Goal: Transaction & Acquisition: Purchase product/service

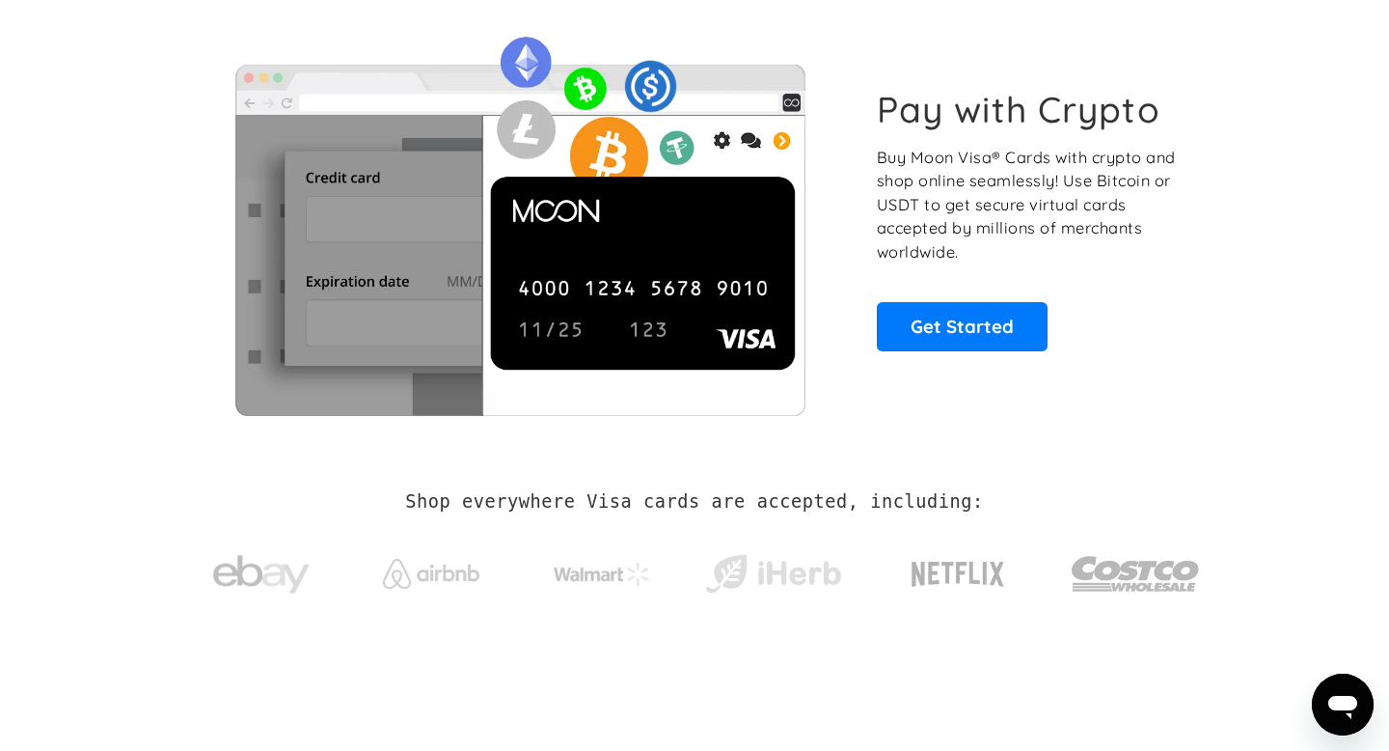
scroll to position [91, 0]
click at [856, 167] on div "Pay with Crypto Buy Moon Visa® Cards with crypto and shop online seamlessly! Us…" at bounding box center [694, 220] width 1011 height 392
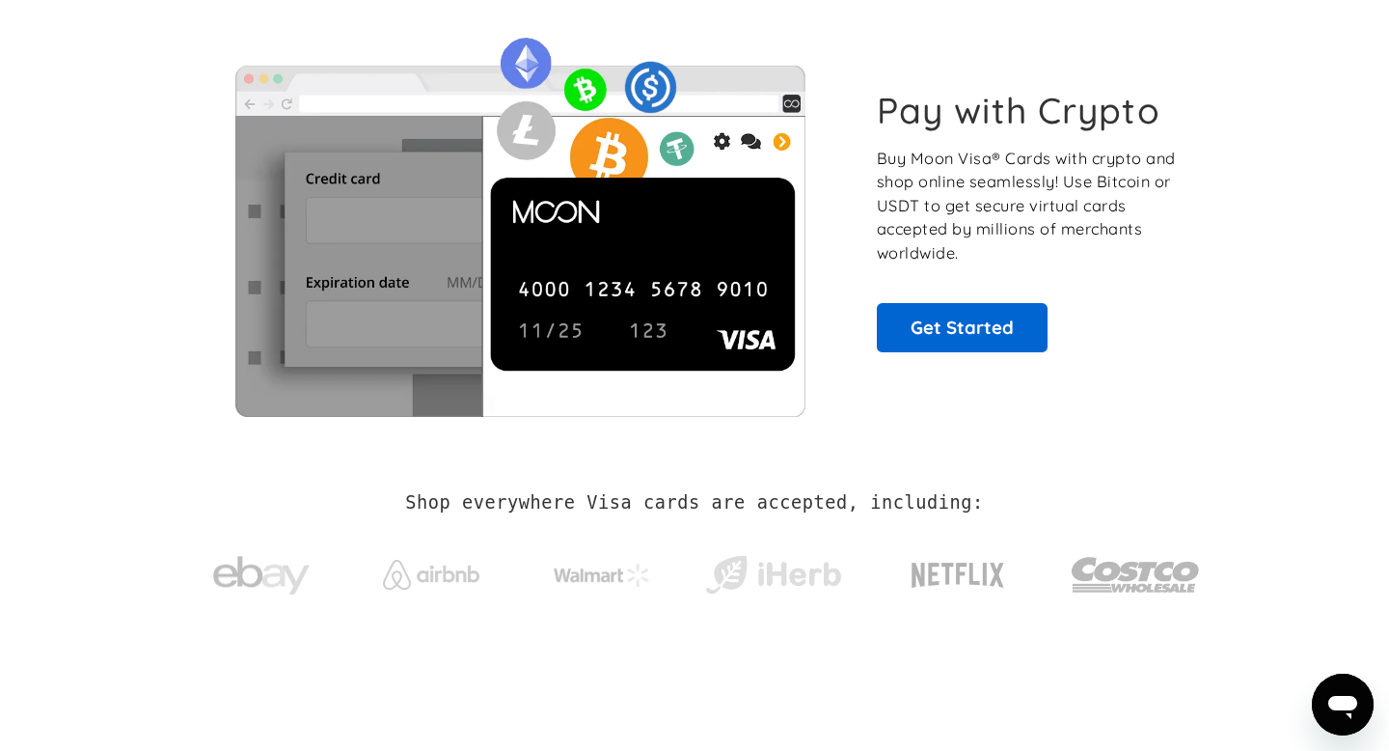
scroll to position [0, 0]
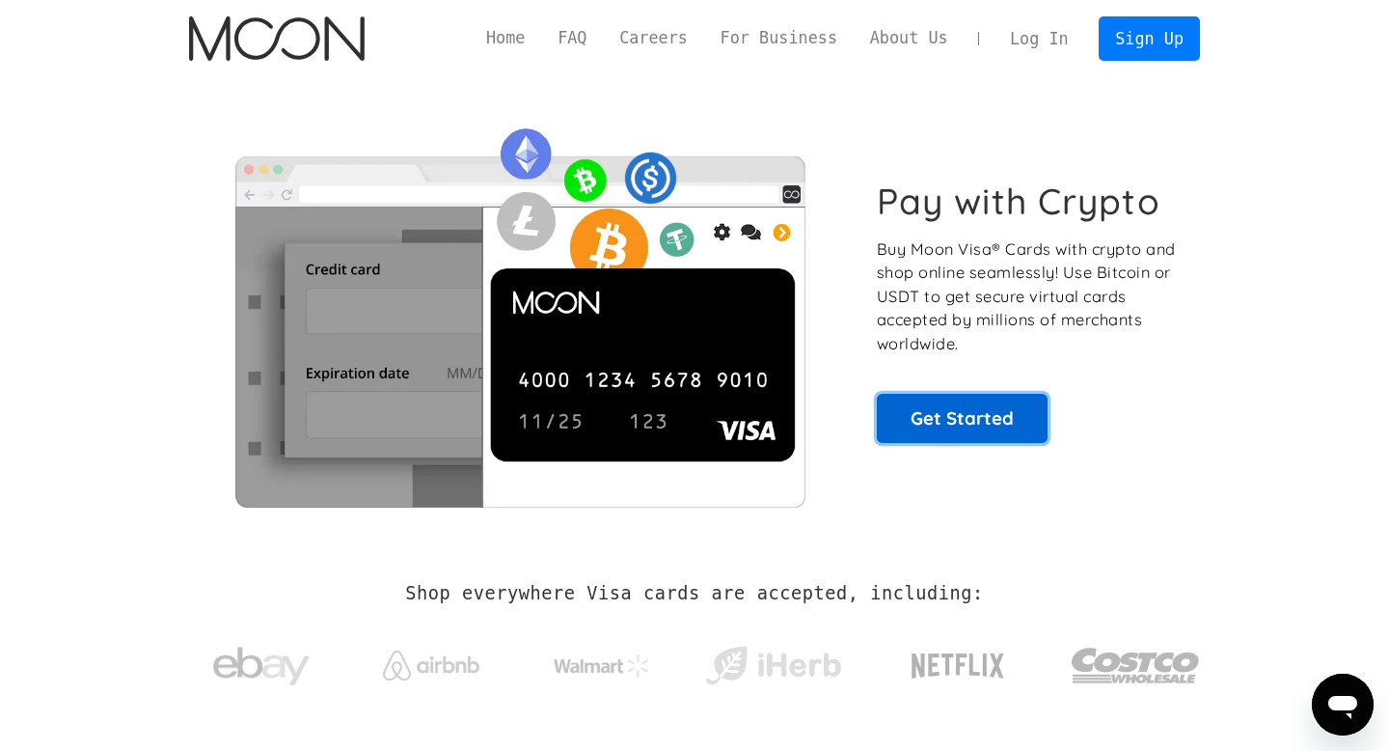
click at [979, 432] on link "Get Started" at bounding box center [962, 418] width 171 height 48
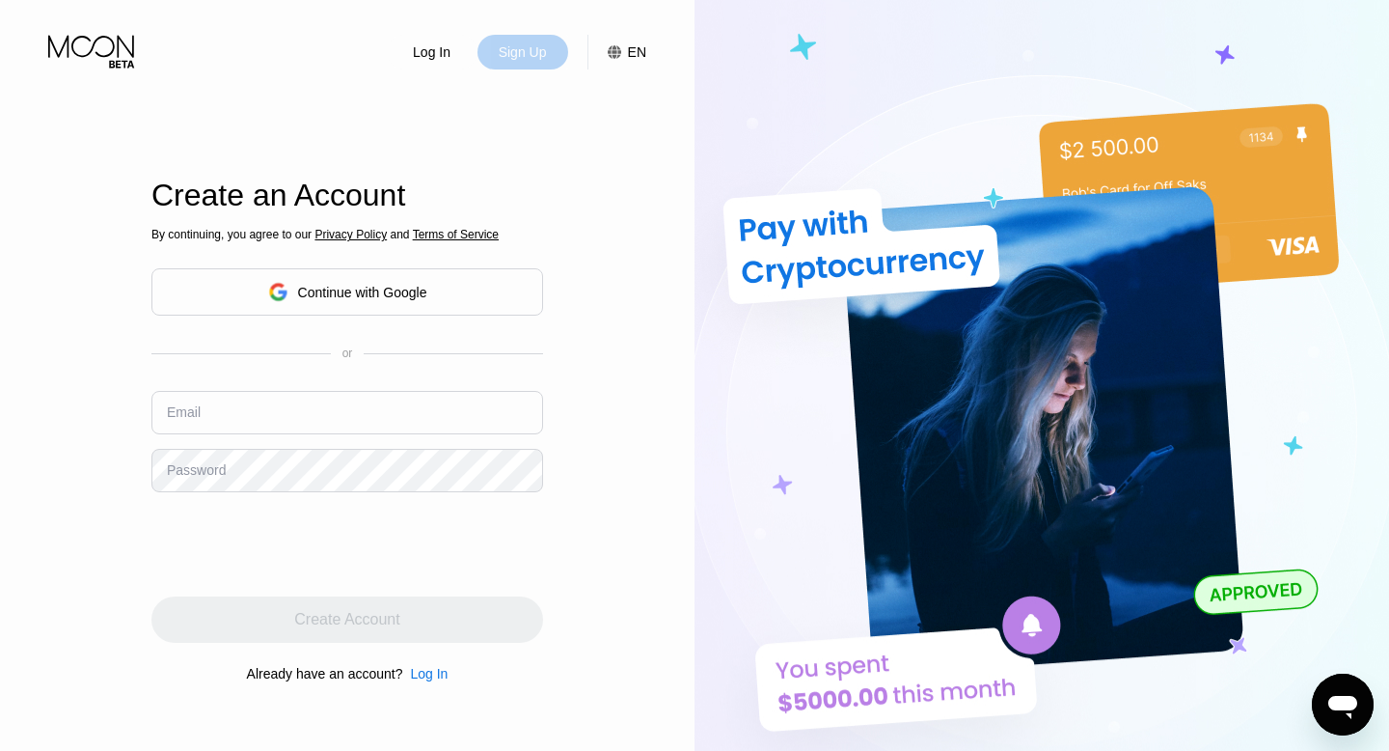
click at [543, 47] on div "Sign Up" at bounding box center [523, 51] width 52 height 19
click at [352, 310] on div "Continue with Google" at bounding box center [347, 291] width 392 height 47
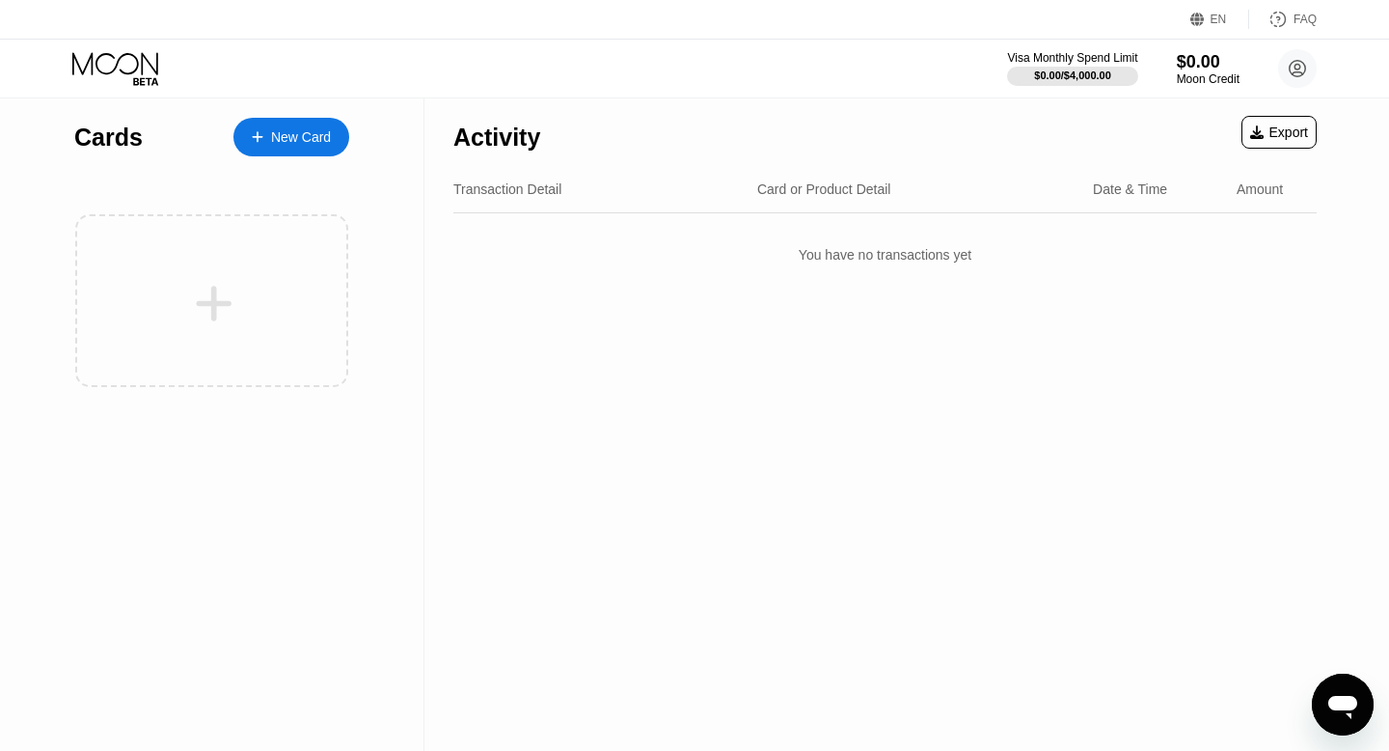
click at [289, 137] on div "New Card" at bounding box center [301, 137] width 60 height 16
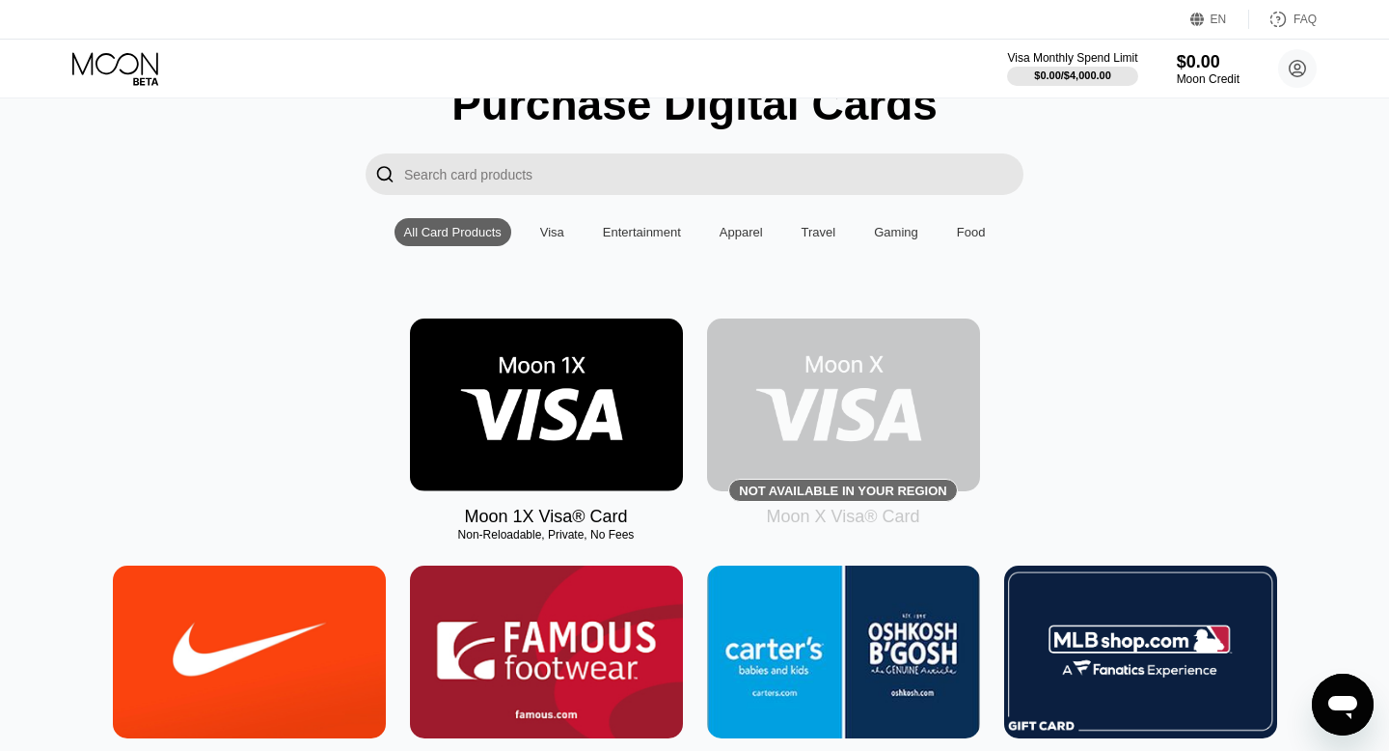
scroll to position [114, 0]
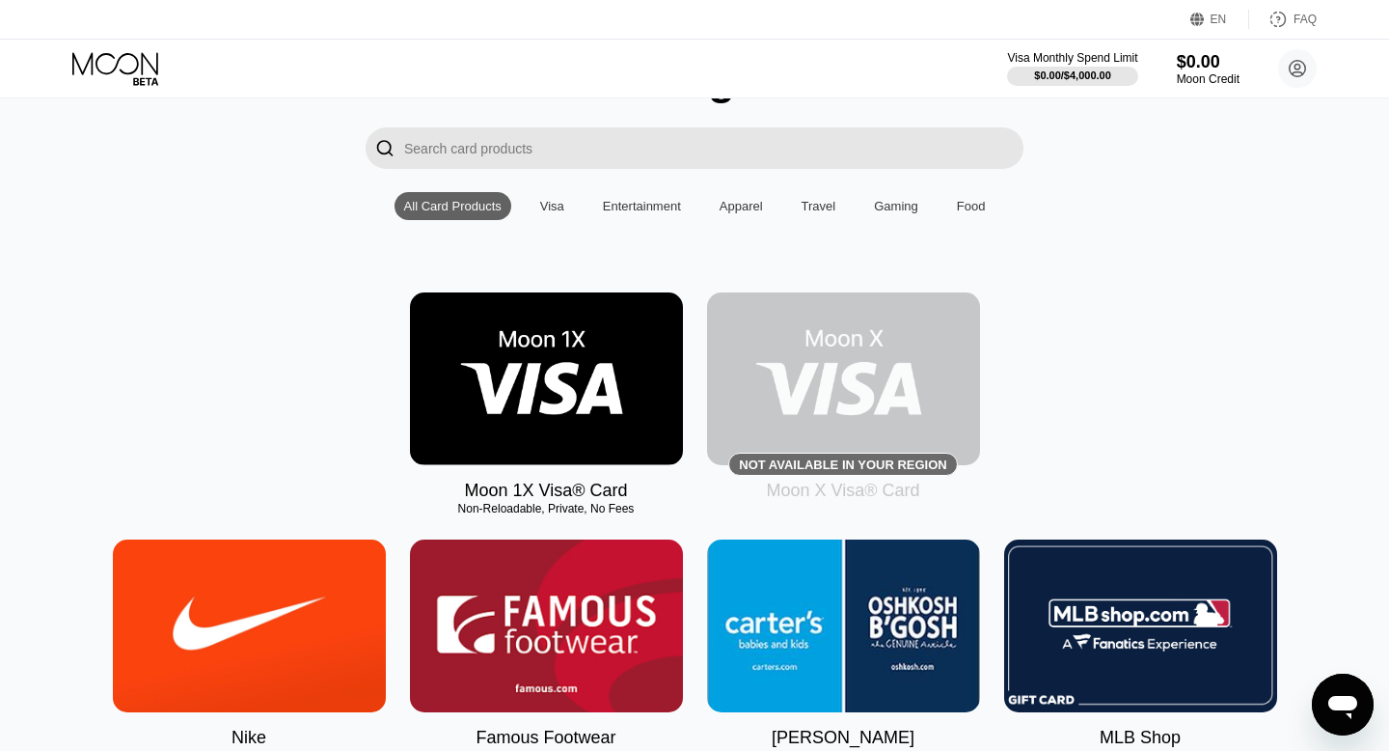
click at [807, 439] on img at bounding box center [843, 378] width 273 height 173
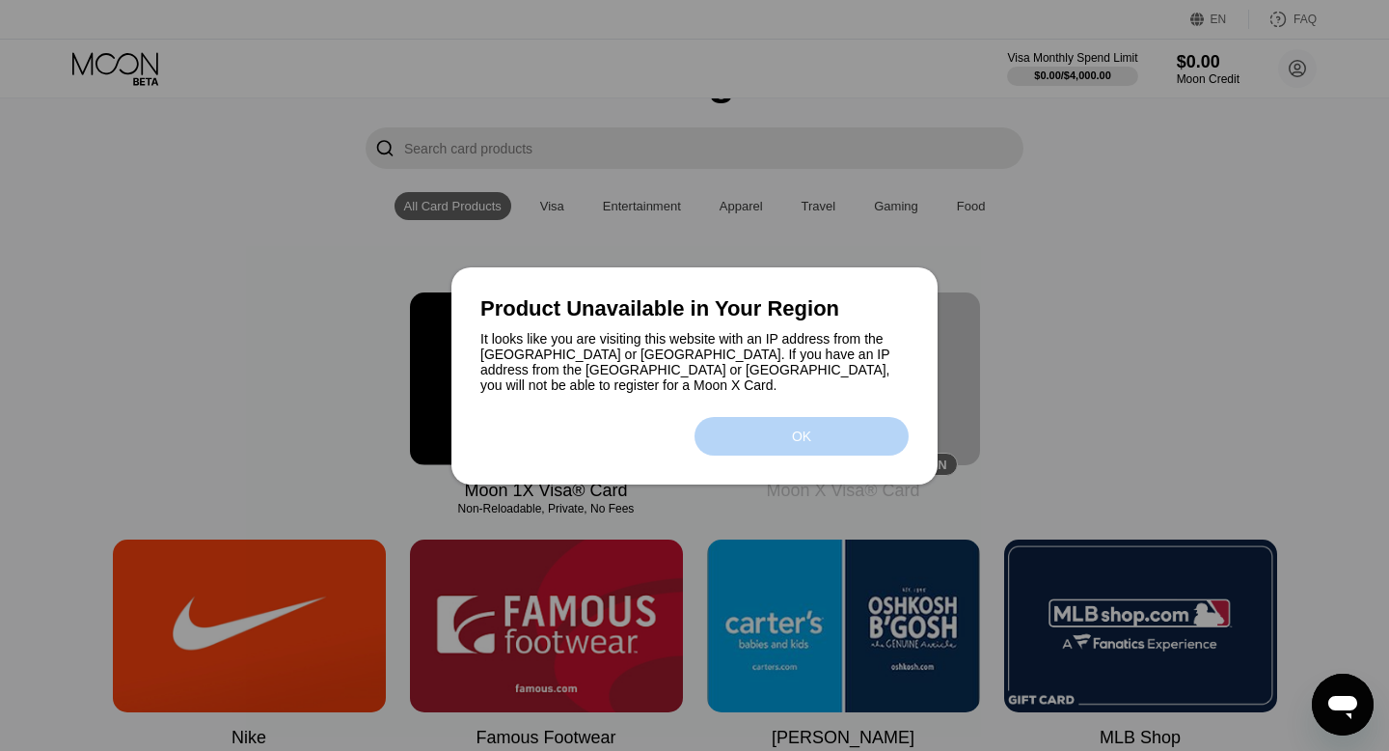
click at [792, 432] on div "OK" at bounding box center [801, 435] width 19 height 15
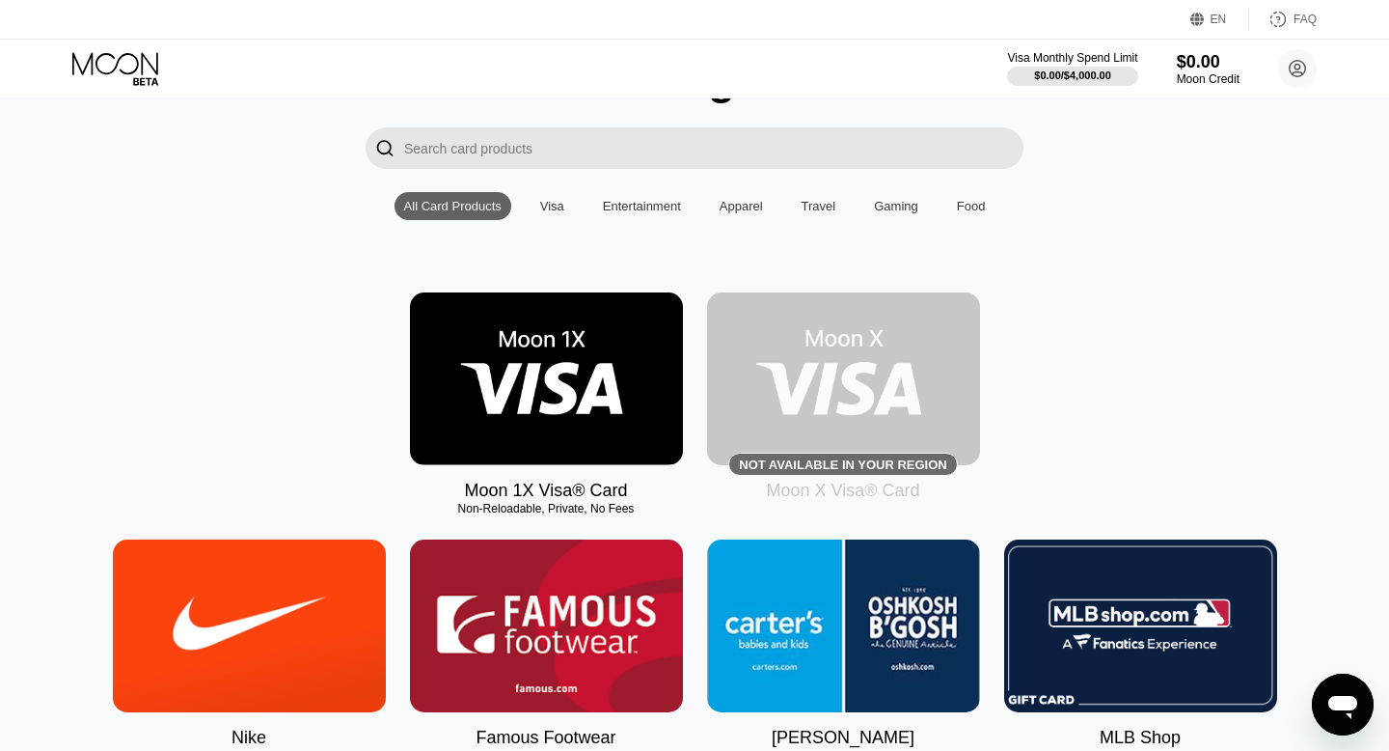
click at [600, 390] on img at bounding box center [546, 378] width 273 height 173
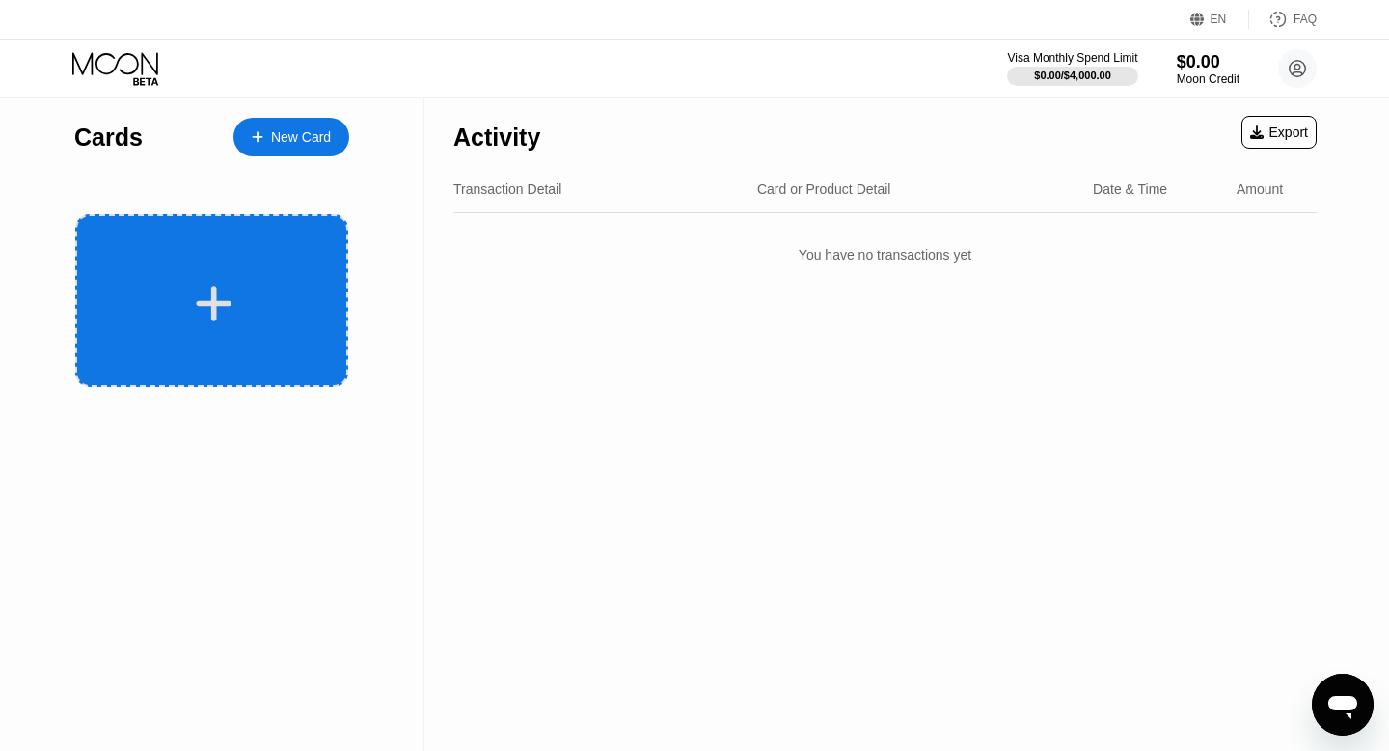
click at [199, 297] on icon at bounding box center [214, 303] width 38 height 43
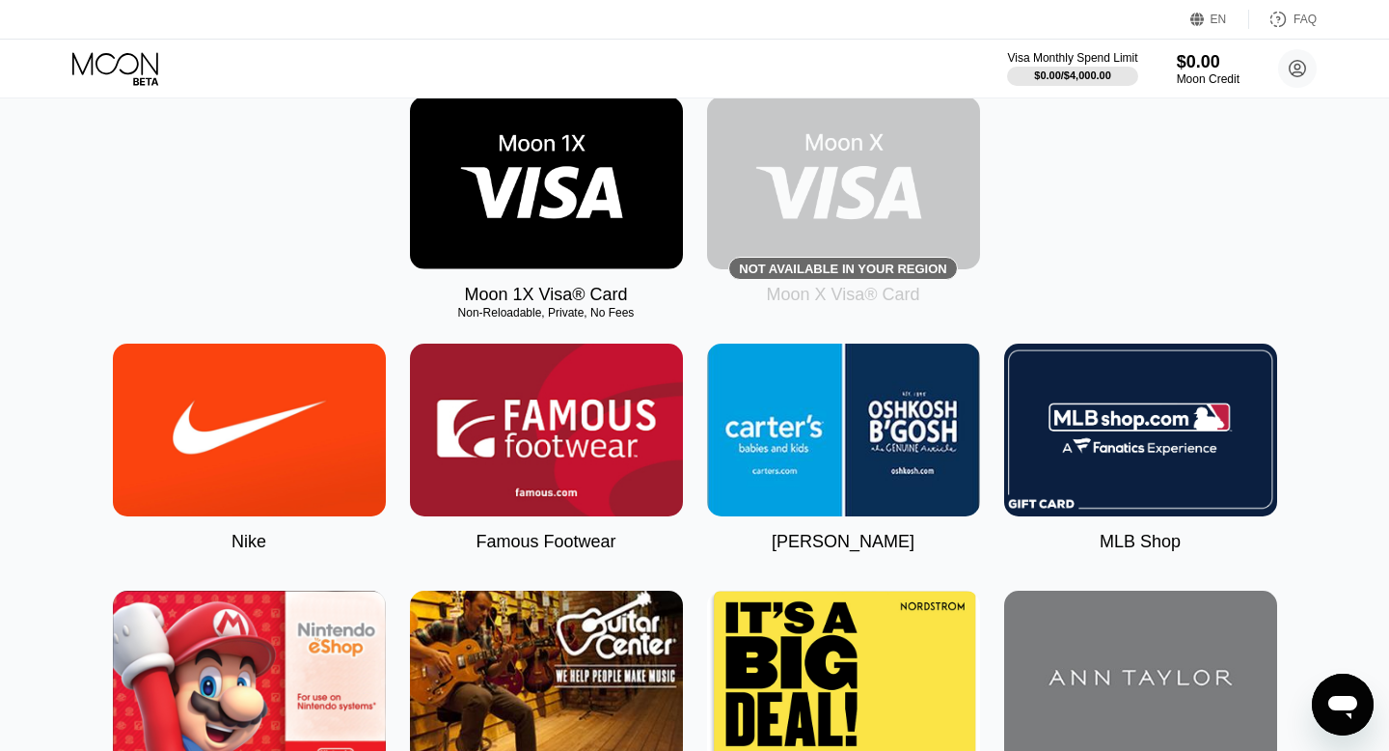
scroll to position [311, 0]
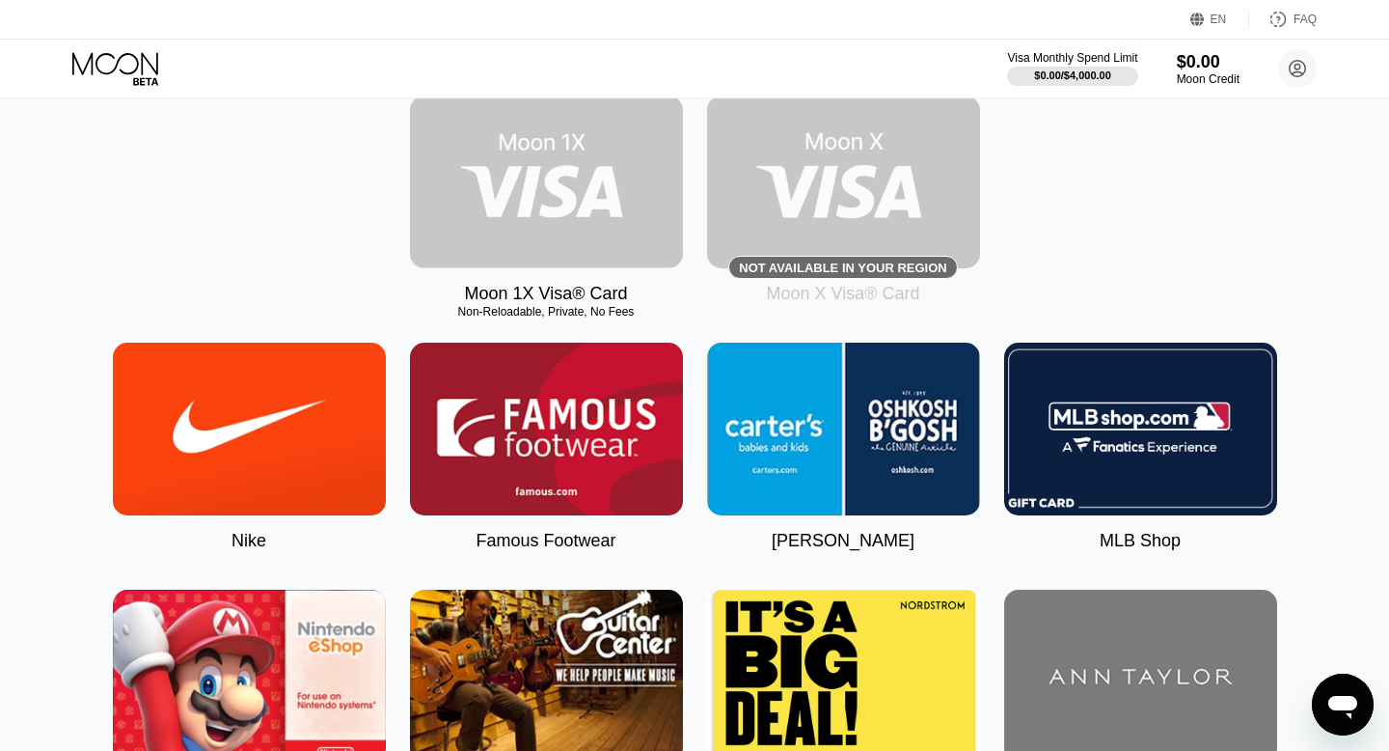
click at [579, 207] on img at bounding box center [546, 182] width 273 height 173
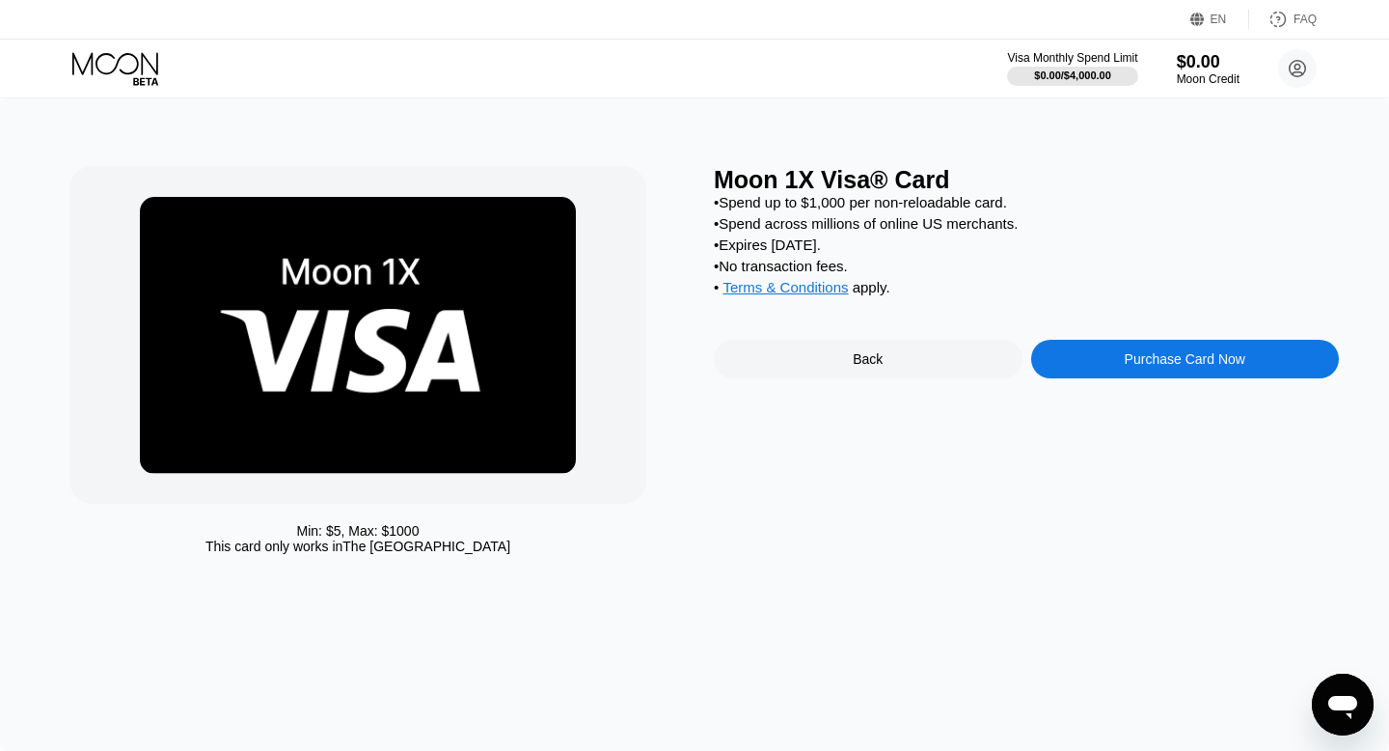
click at [1126, 358] on div "Purchase Card Now" at bounding box center [1185, 358] width 121 height 15
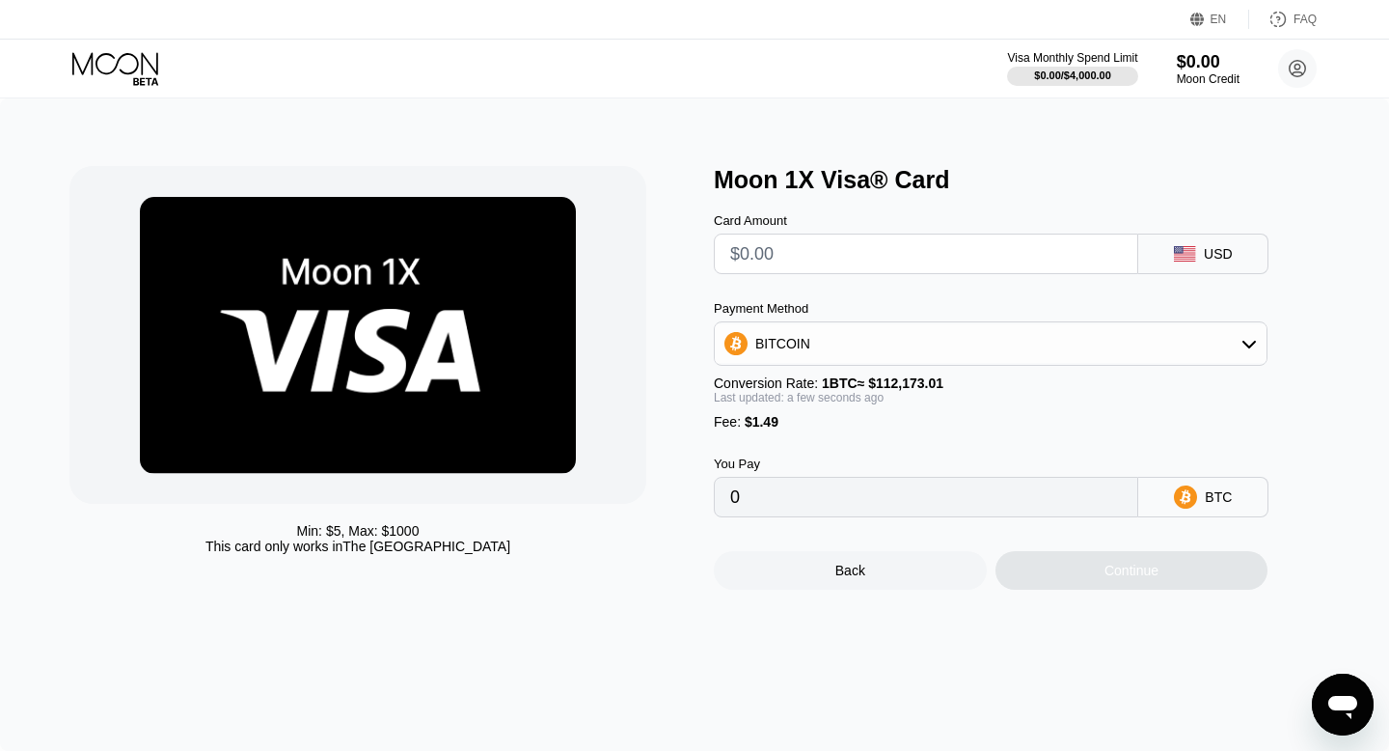
click at [855, 272] on input "text" at bounding box center [926, 253] width 392 height 39
type input "$1"
type input "0.00002220"
type input "$10"
type input "0.00010244"
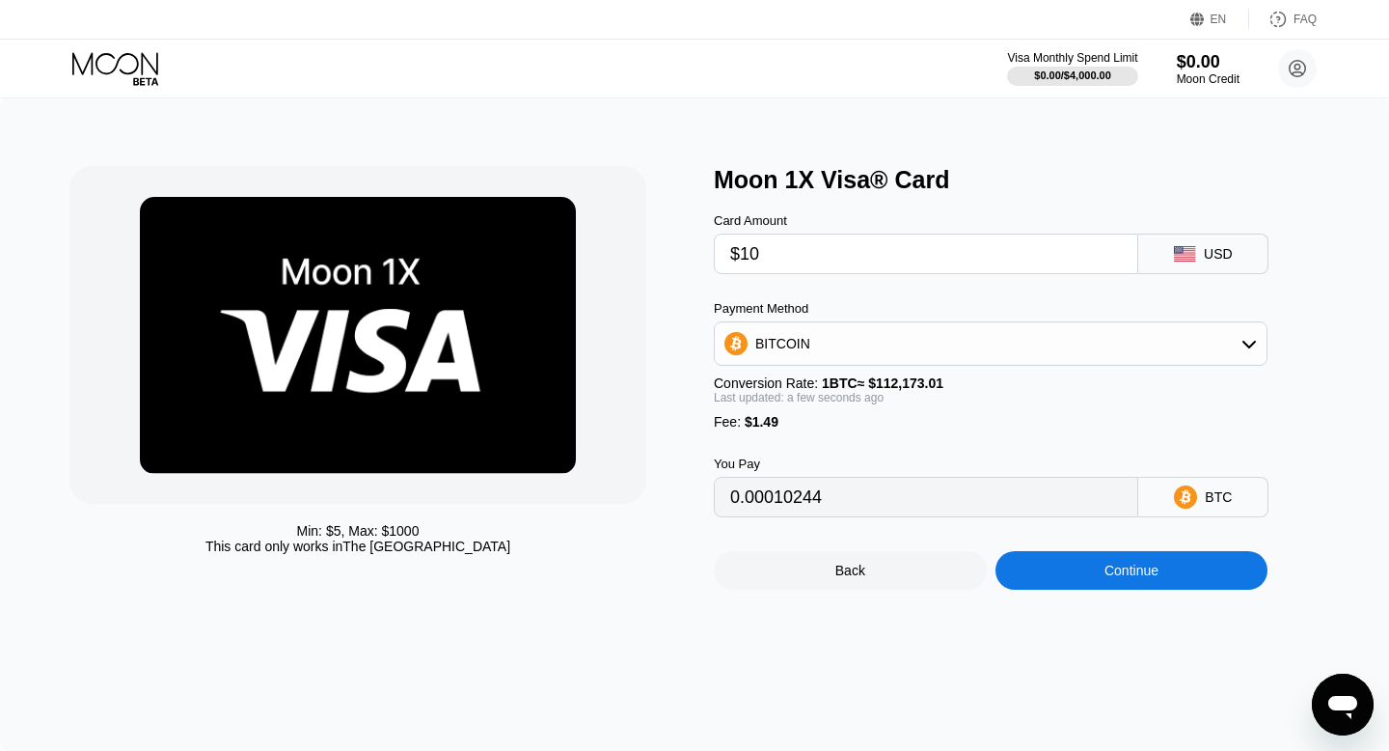
type input "$100"
type input "0.00090477"
type input "$1000"
type input "0.00892809"
type input "$10000"
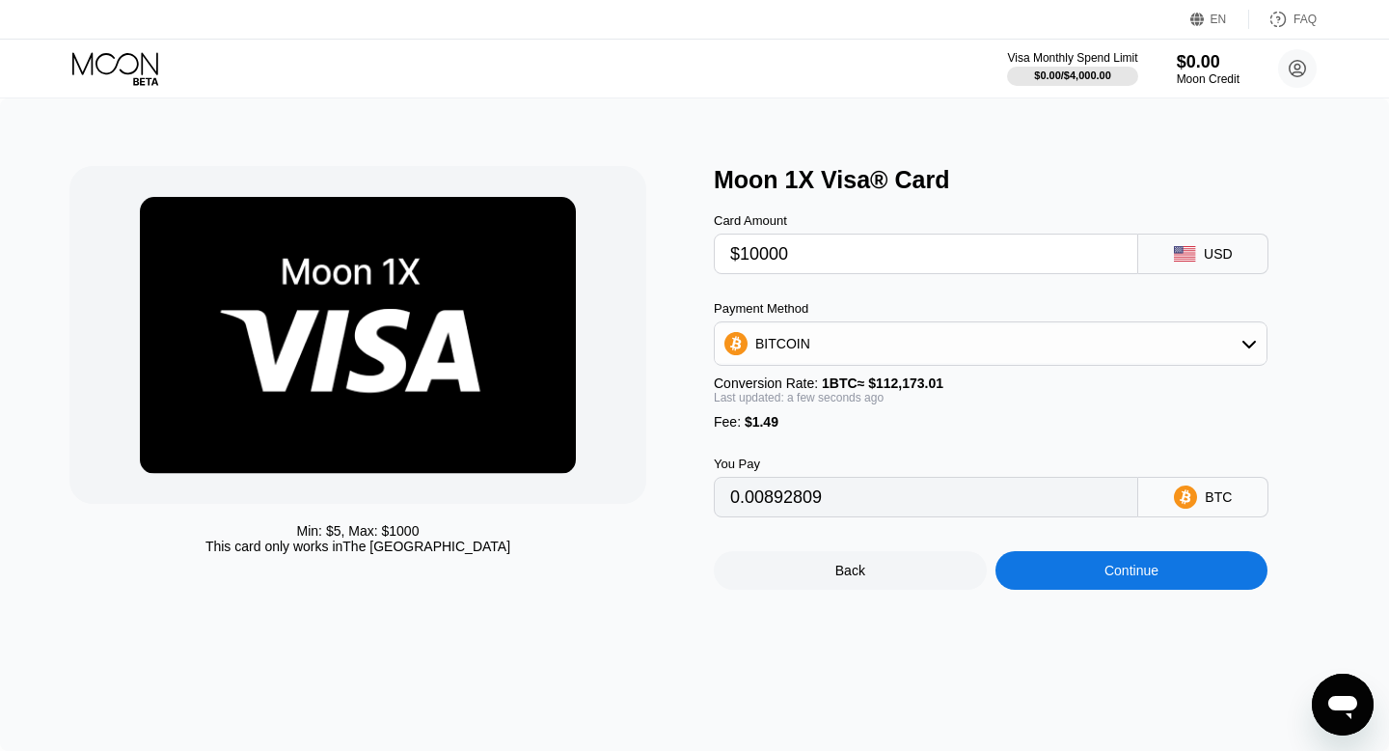
type input "0.08916129"
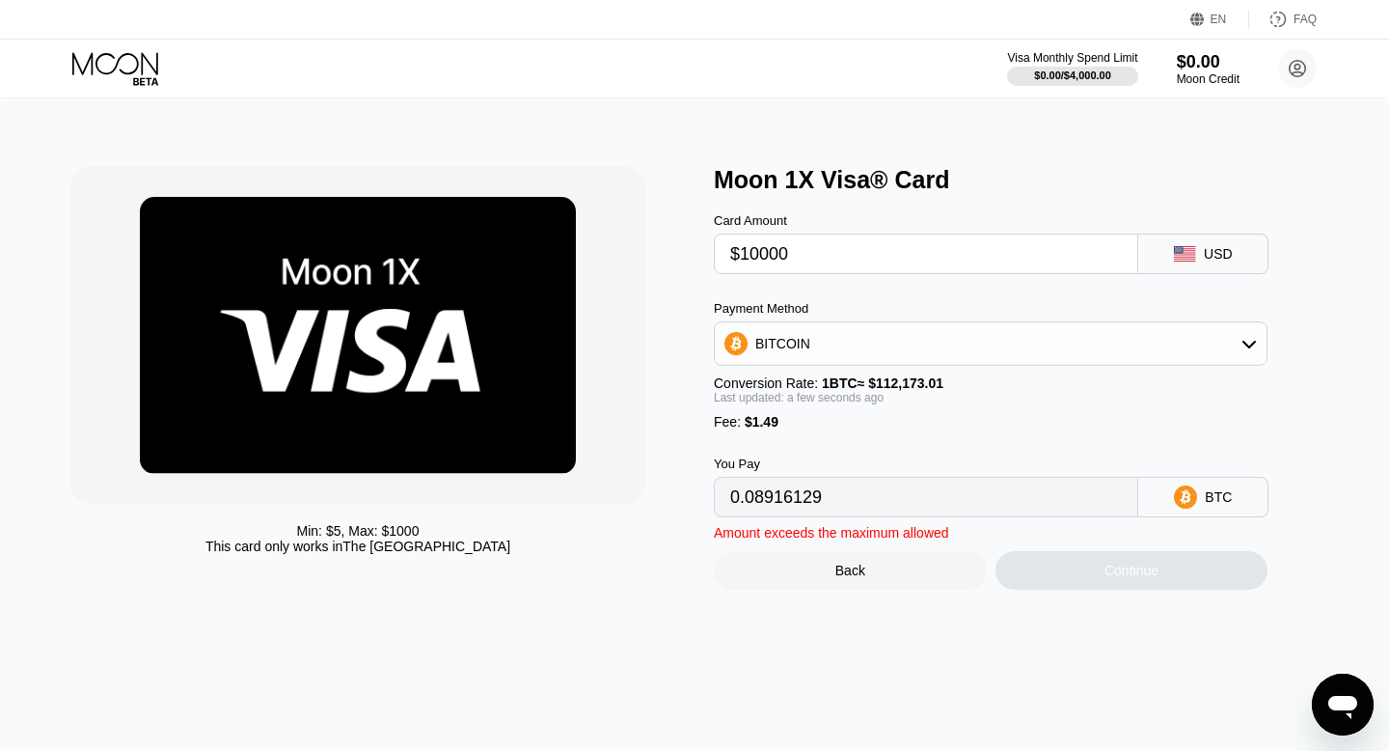
type input "$1000"
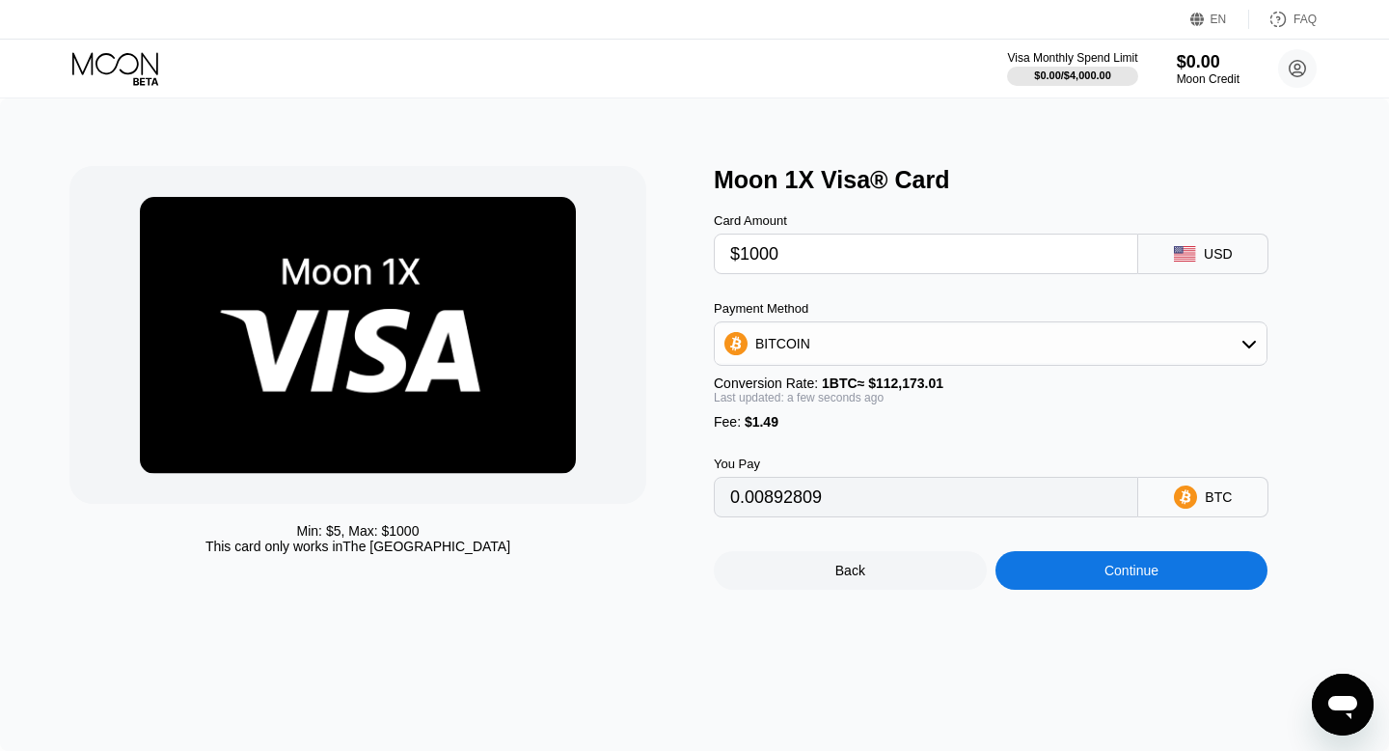
click at [893, 381] on span "1 BTC ≈ $112,173.01" at bounding box center [883, 382] width 122 height 15
copy span "112,173.01"
type input "0.00892616"
click at [1088, 79] on div "$0.00 / $4,000.00" at bounding box center [1072, 75] width 78 height 12
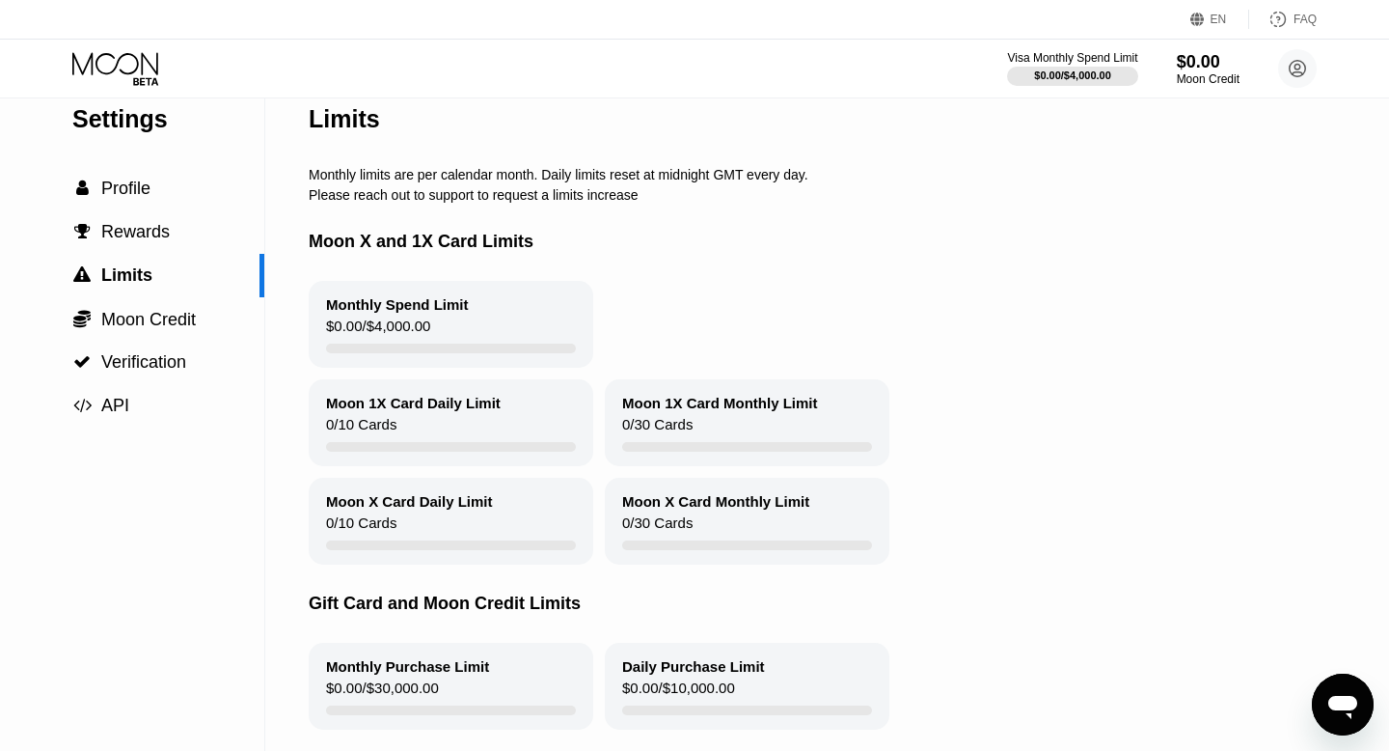
scroll to position [29, 0]
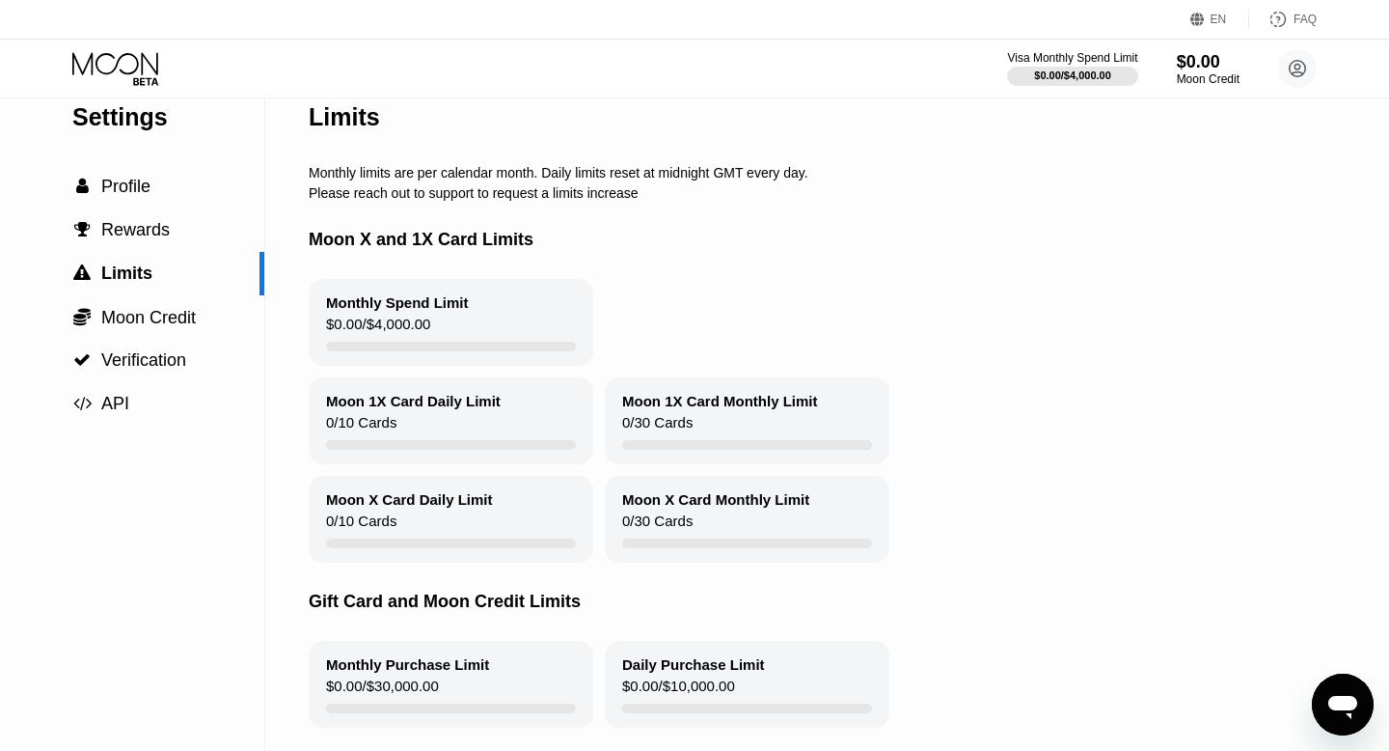
click at [667, 239] on div "Moon X and 1X Card Limits" at bounding box center [864, 240] width 1111 height 78
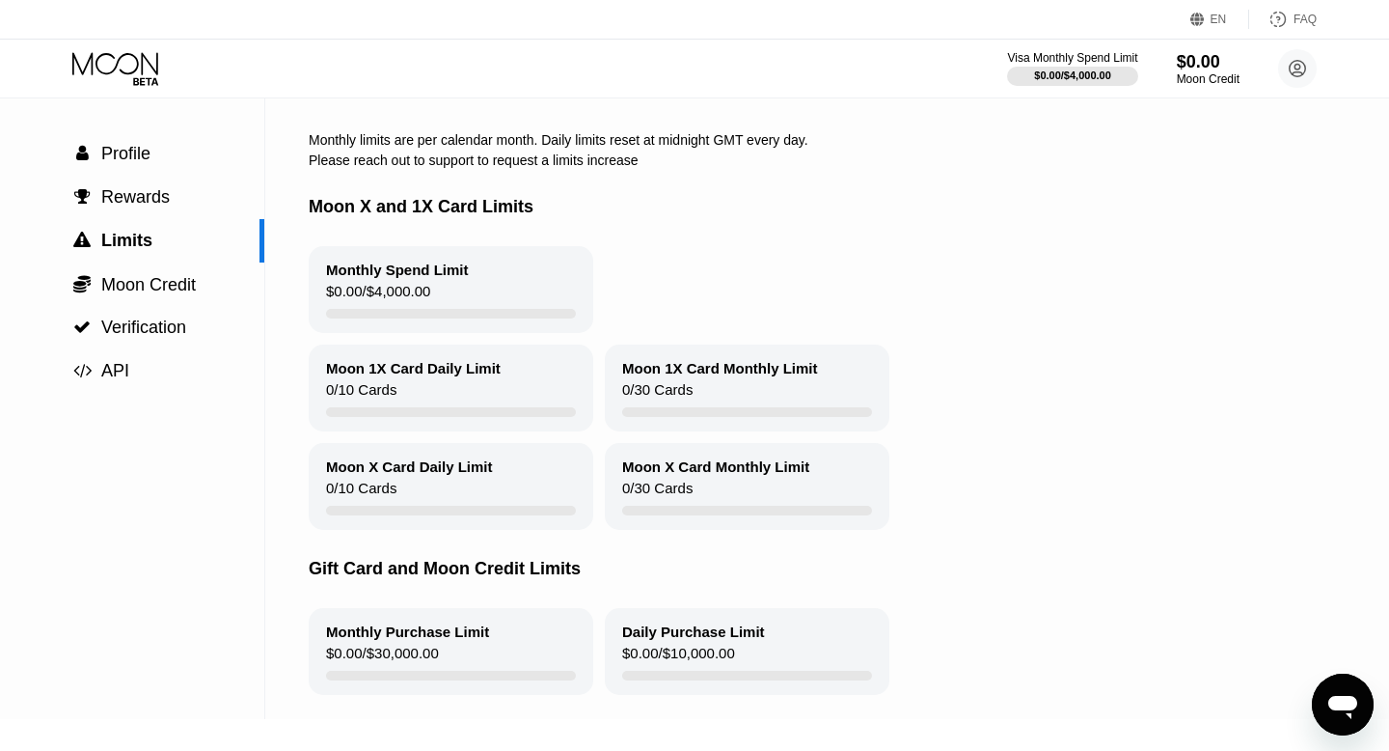
scroll to position [63, 0]
click at [147, 201] on span "Rewards" at bounding box center [135, 195] width 68 height 19
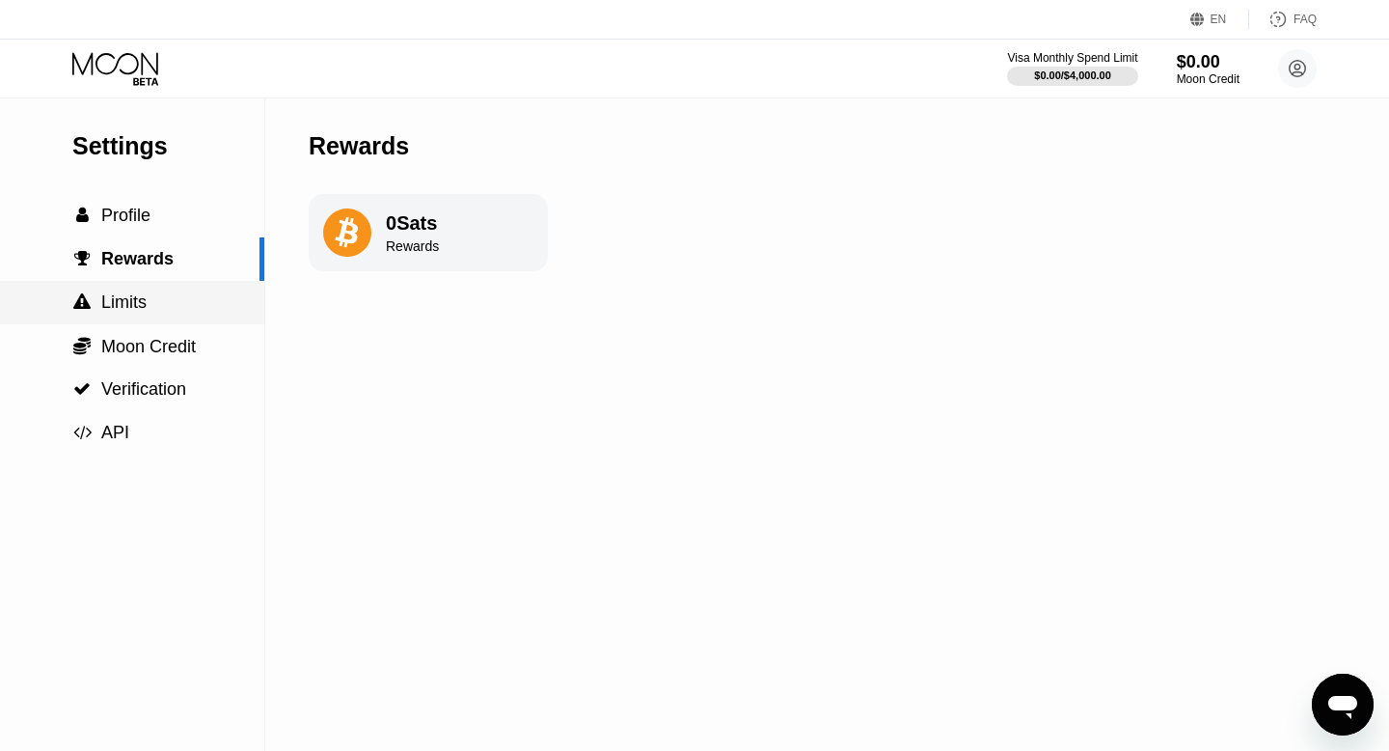
click at [160, 302] on div " Limits" at bounding box center [132, 302] width 264 height 20
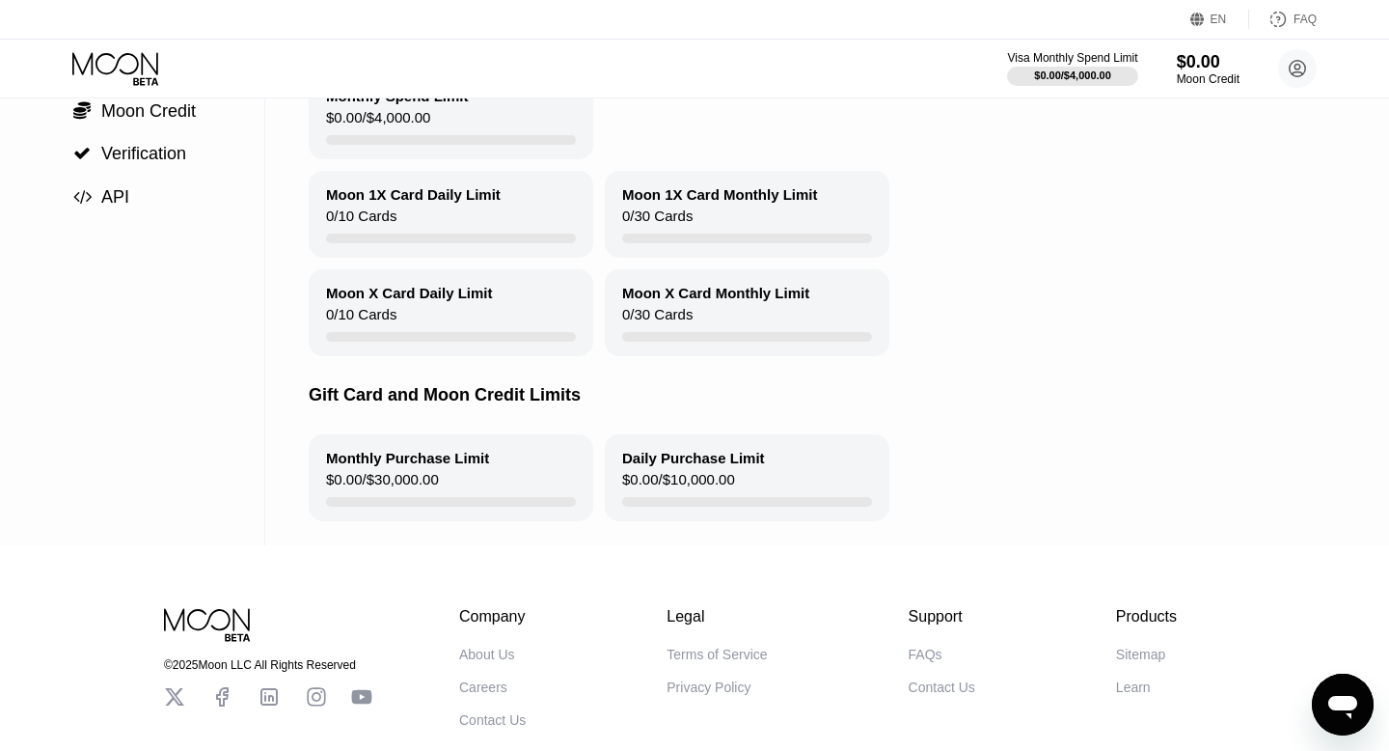
scroll to position [228, 0]
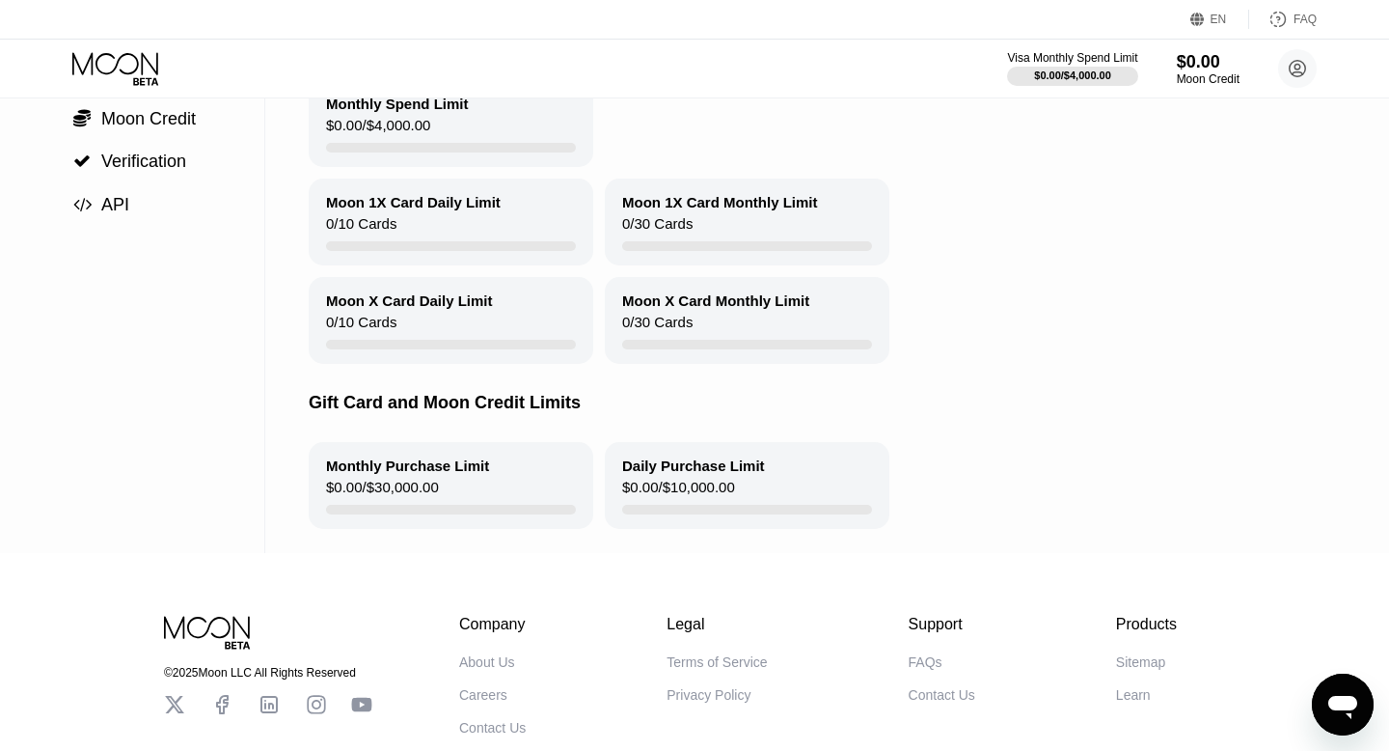
drag, startPoint x: 403, startPoint y: 393, endPoint x: 648, endPoint y: 423, distance: 246.8
click at [648, 422] on div "Gift Card and Moon Credit Limits" at bounding box center [864, 403] width 1111 height 78
click at [648, 423] on div "Gift Card and Moon Credit Limits" at bounding box center [864, 403] width 1111 height 78
drag, startPoint x: 585, startPoint y: 416, endPoint x: 396, endPoint y: 418, distance: 189.1
click at [396, 416] on div "Gift Card and Moon Credit Limits" at bounding box center [864, 403] width 1111 height 78
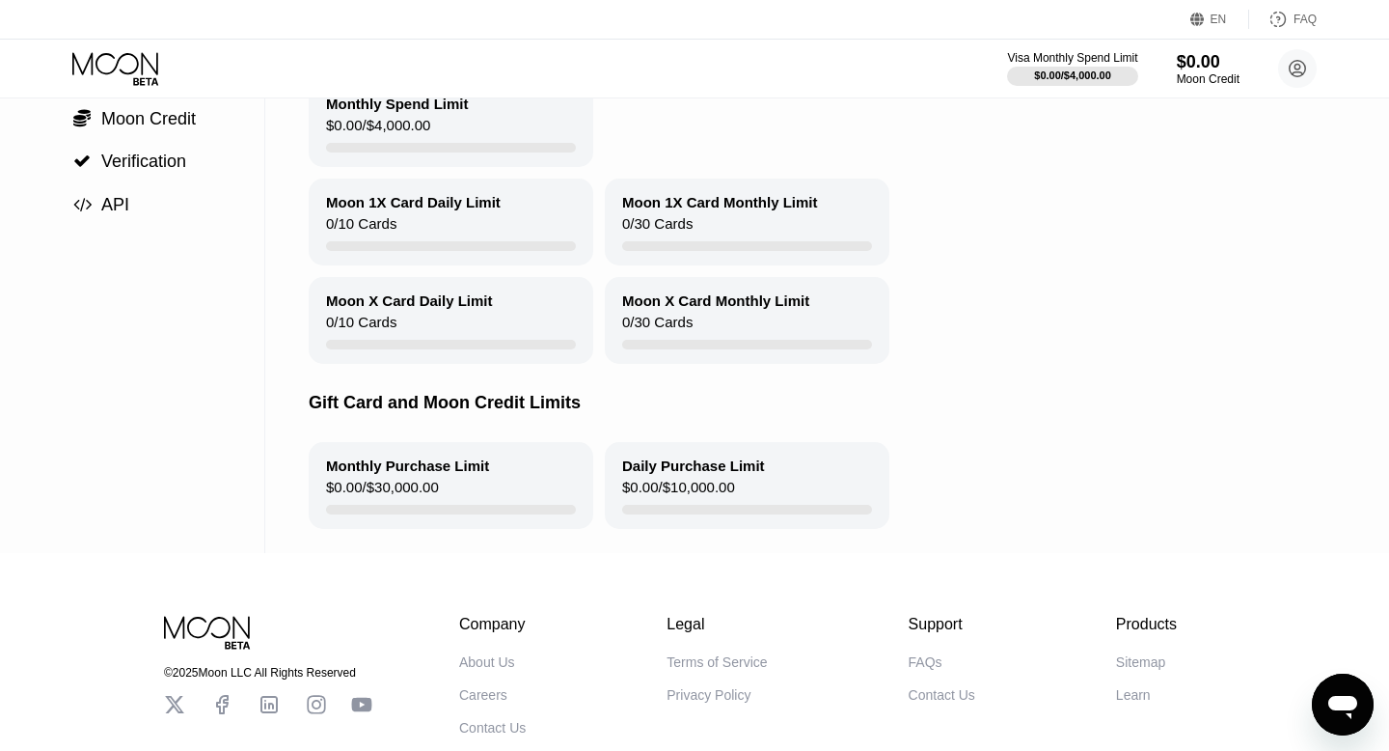
click at [396, 418] on div "Gift Card and Moon Credit Limits" at bounding box center [864, 403] width 1111 height 78
click at [391, 489] on div "$0.00 / $30,000.00" at bounding box center [382, 491] width 113 height 26
drag, startPoint x: 364, startPoint y: 475, endPoint x: 482, endPoint y: 534, distance: 132.9
click at [482, 534] on div "Limits Monthly limits are per calendar month. Daily limits reset at midnight GM…" at bounding box center [864, 212] width 1111 height 682
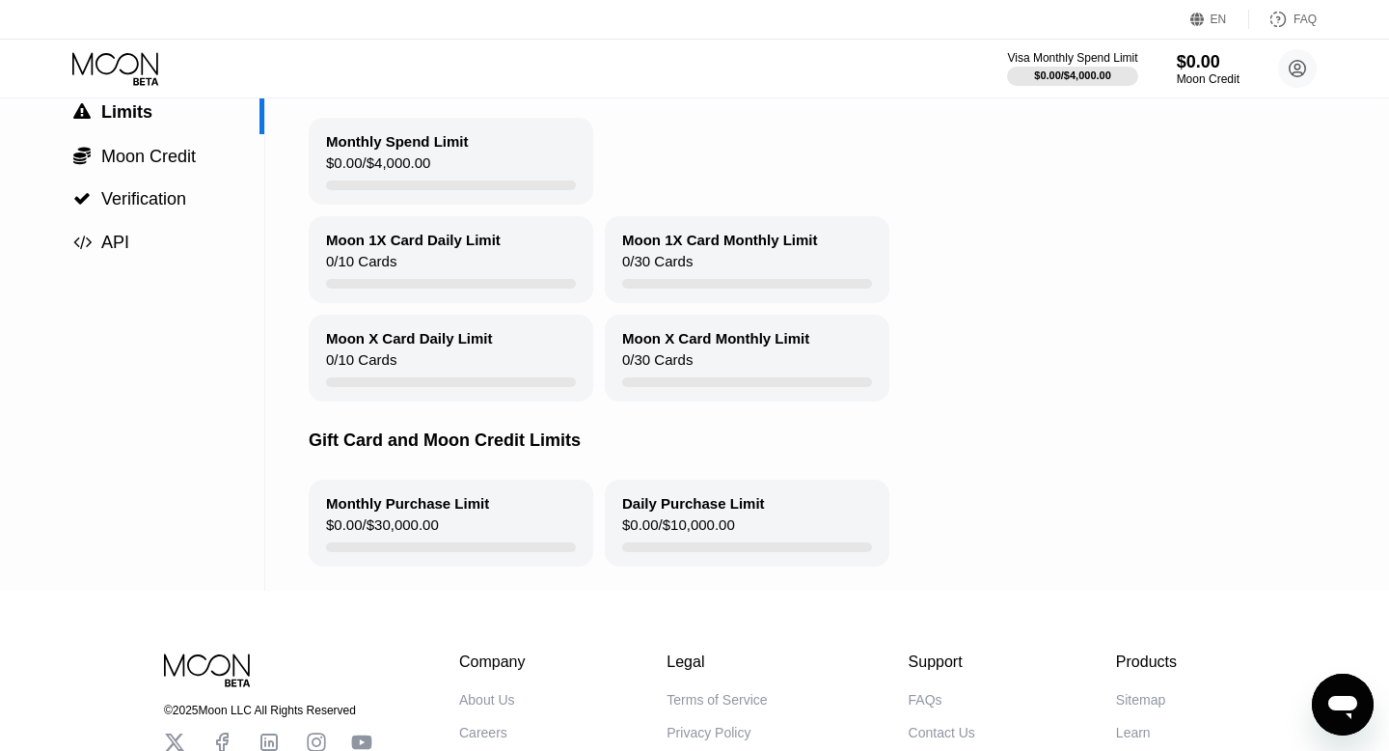
scroll to position [187, 0]
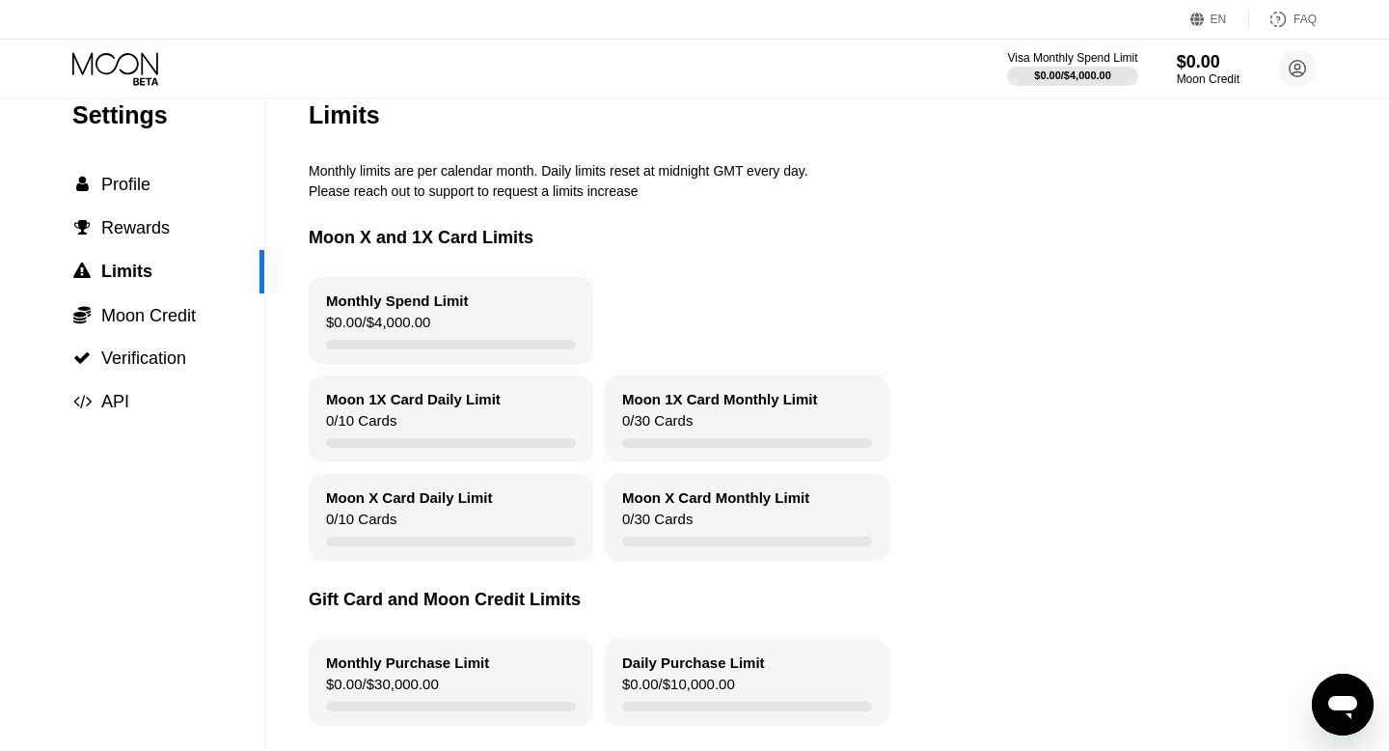
scroll to position [32, 0]
click at [473, 478] on div "Moon X Card Daily Limit 0 / 10 Cards" at bounding box center [451, 516] width 285 height 87
click at [535, 368] on div "Monthly Spend Limit $0.00 / $4,000.00 Moon 1X Card Daily Limit 0 / 10 Cards Moo…" at bounding box center [864, 418] width 1111 height 284
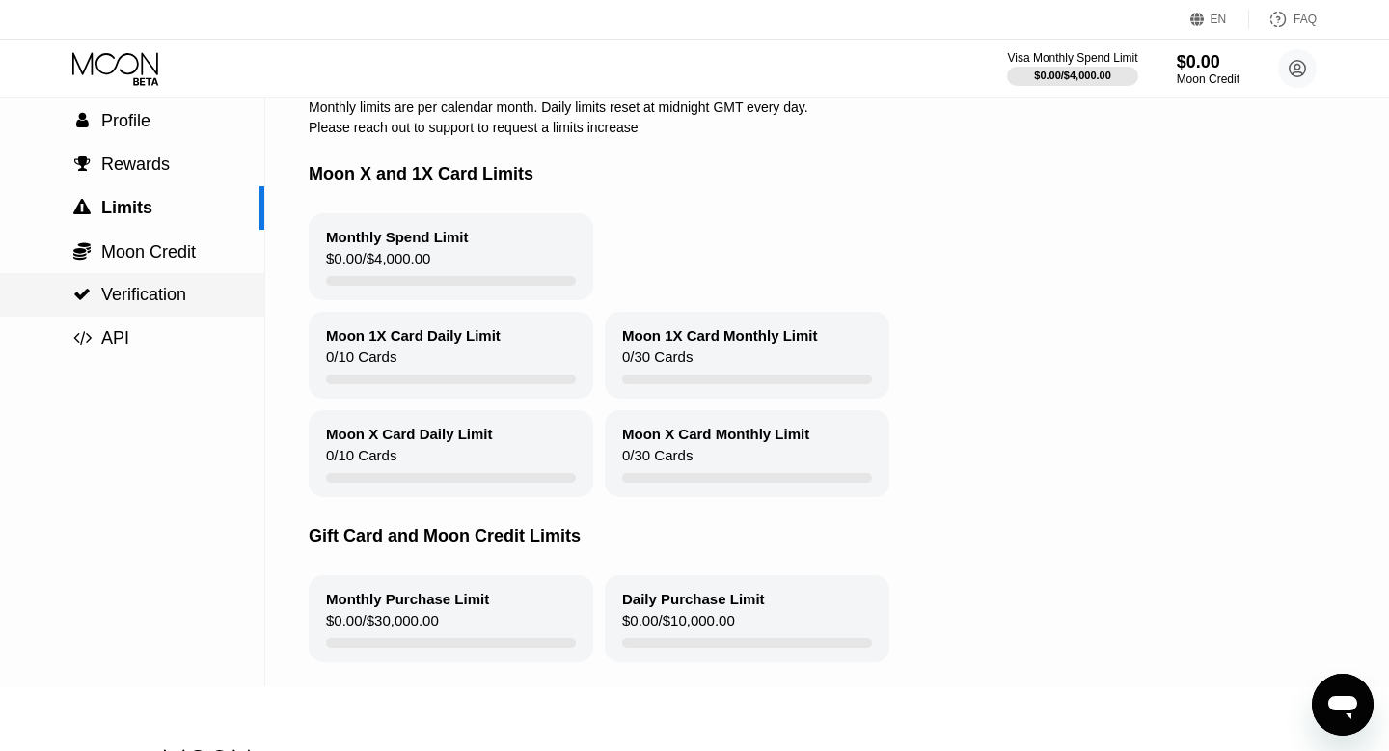
scroll to position [70, 0]
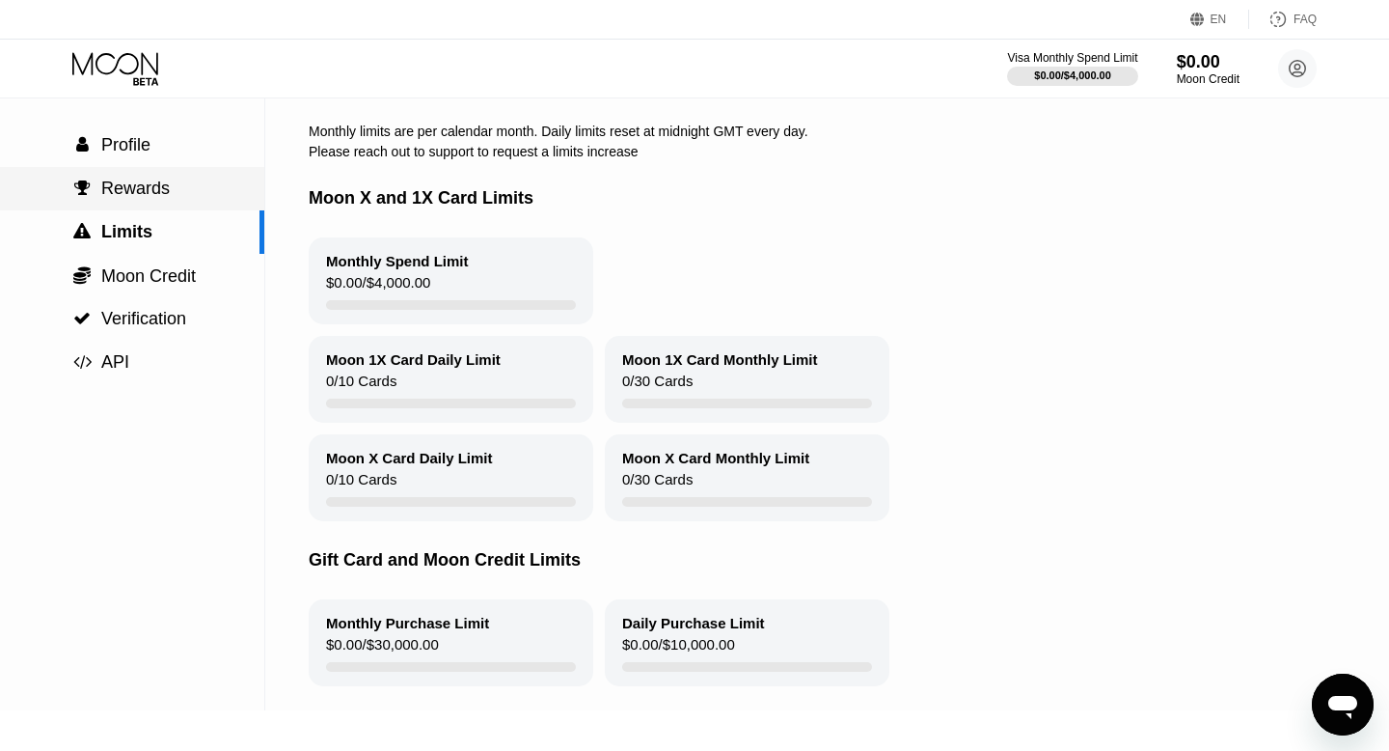
click at [141, 205] on div " Rewards" at bounding box center [132, 188] width 264 height 43
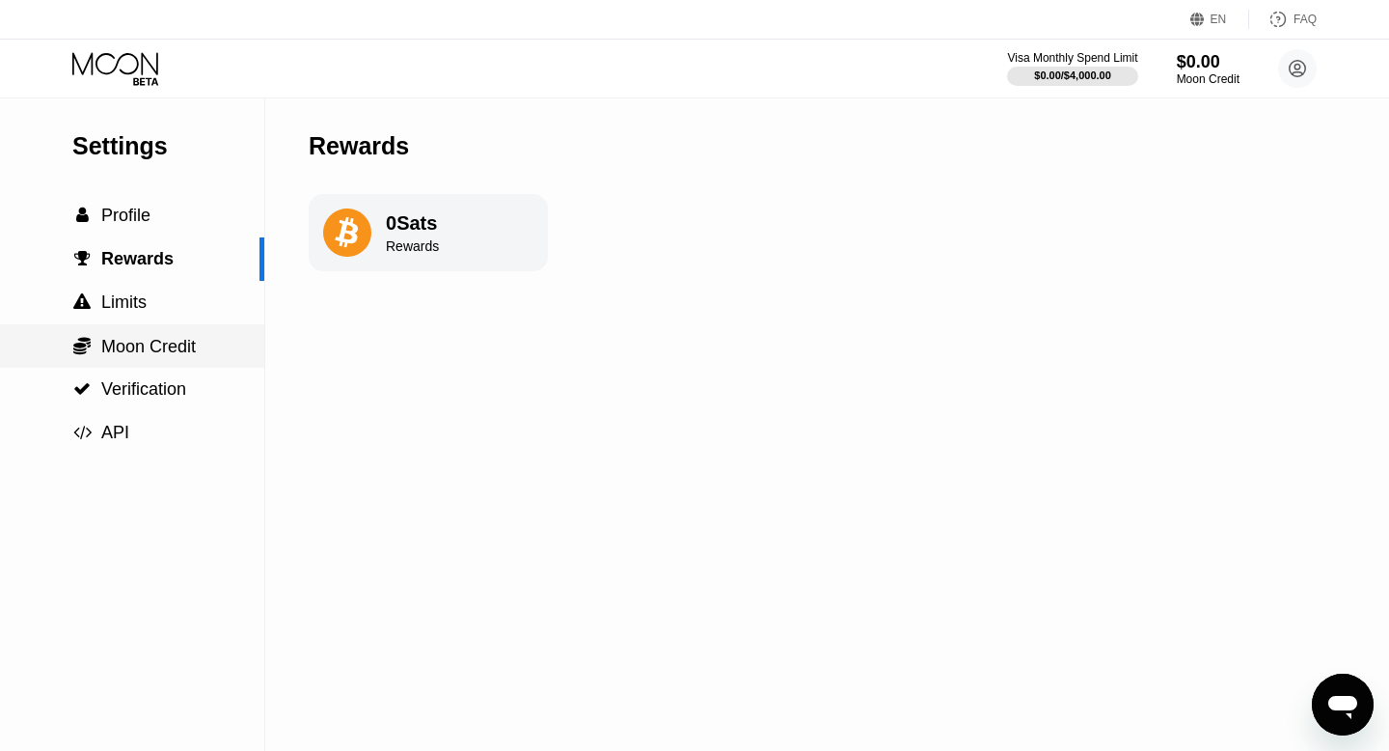
click at [187, 350] on span "Moon Credit" at bounding box center [148, 346] width 95 height 19
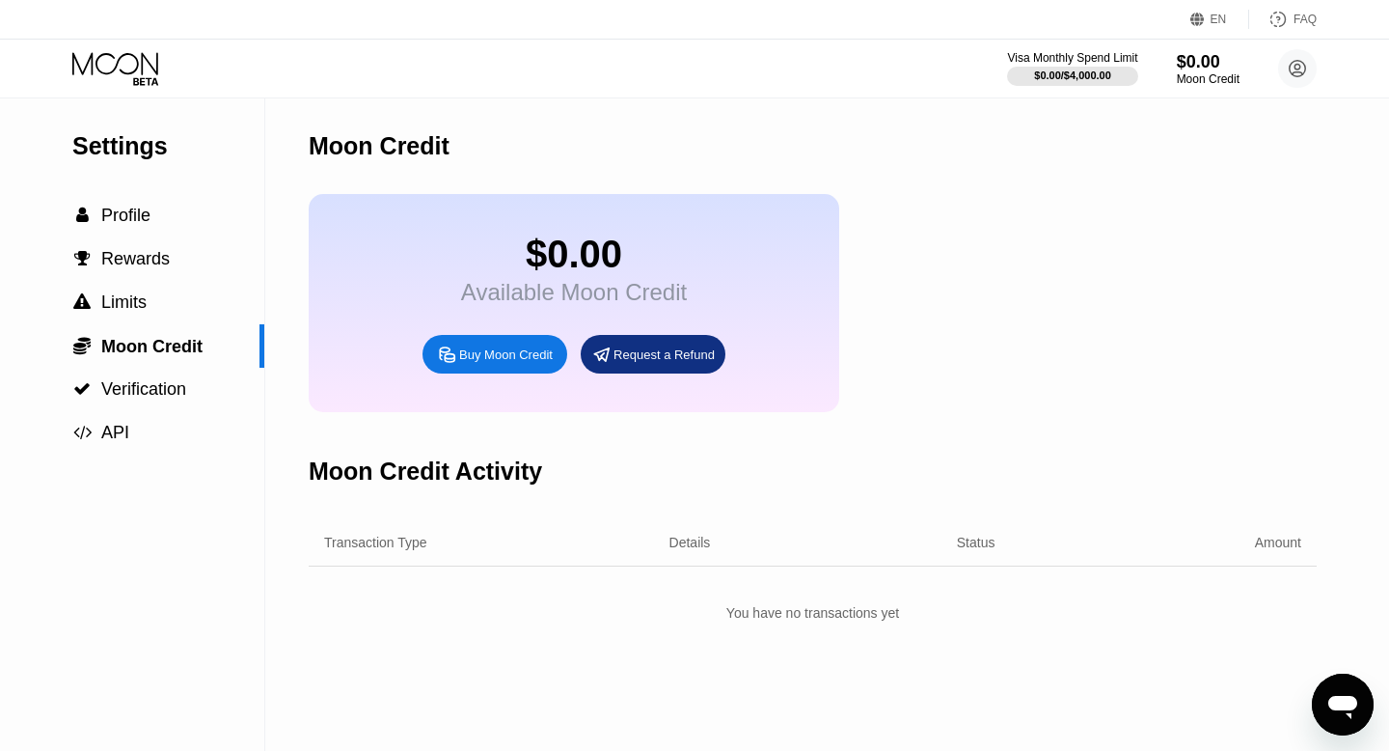
click at [537, 360] on div "Buy Moon Credit" at bounding box center [506, 354] width 94 height 16
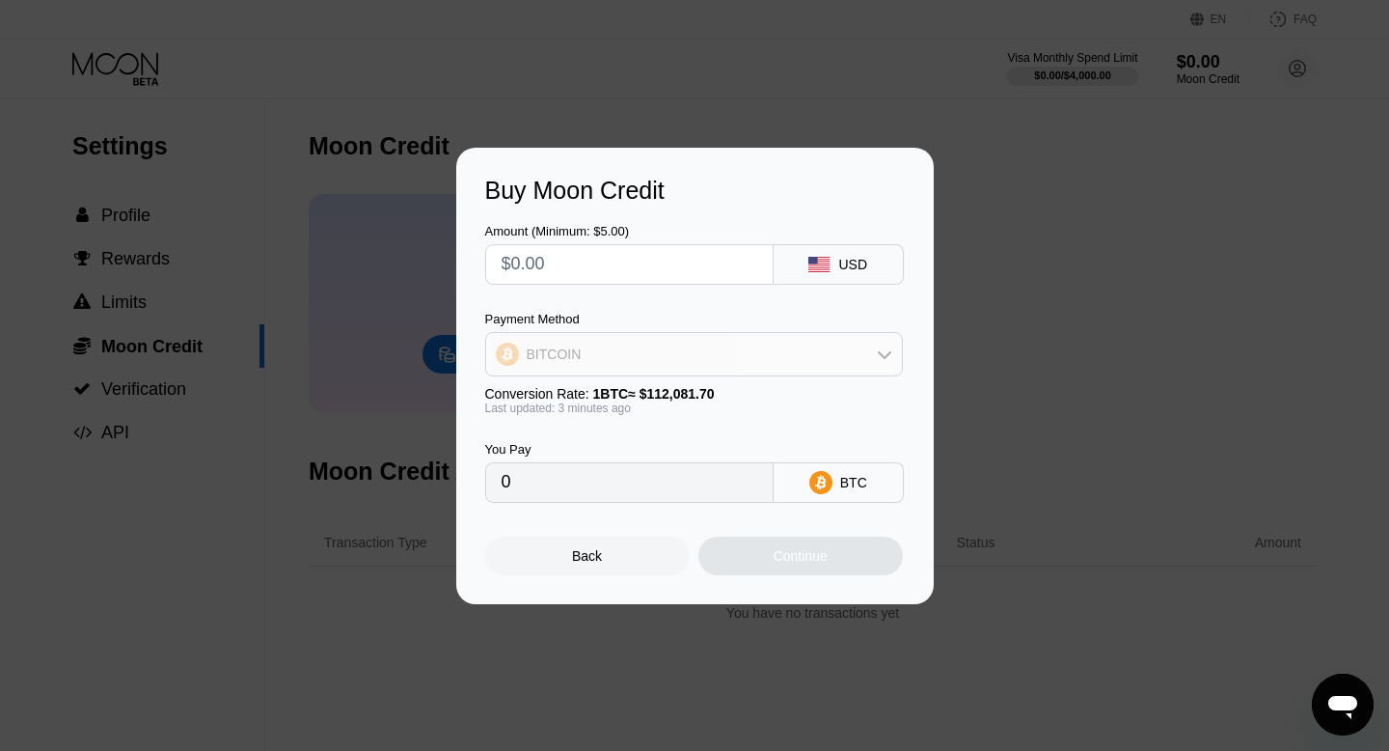
click at [871, 364] on div "BITCOIN" at bounding box center [694, 354] width 416 height 39
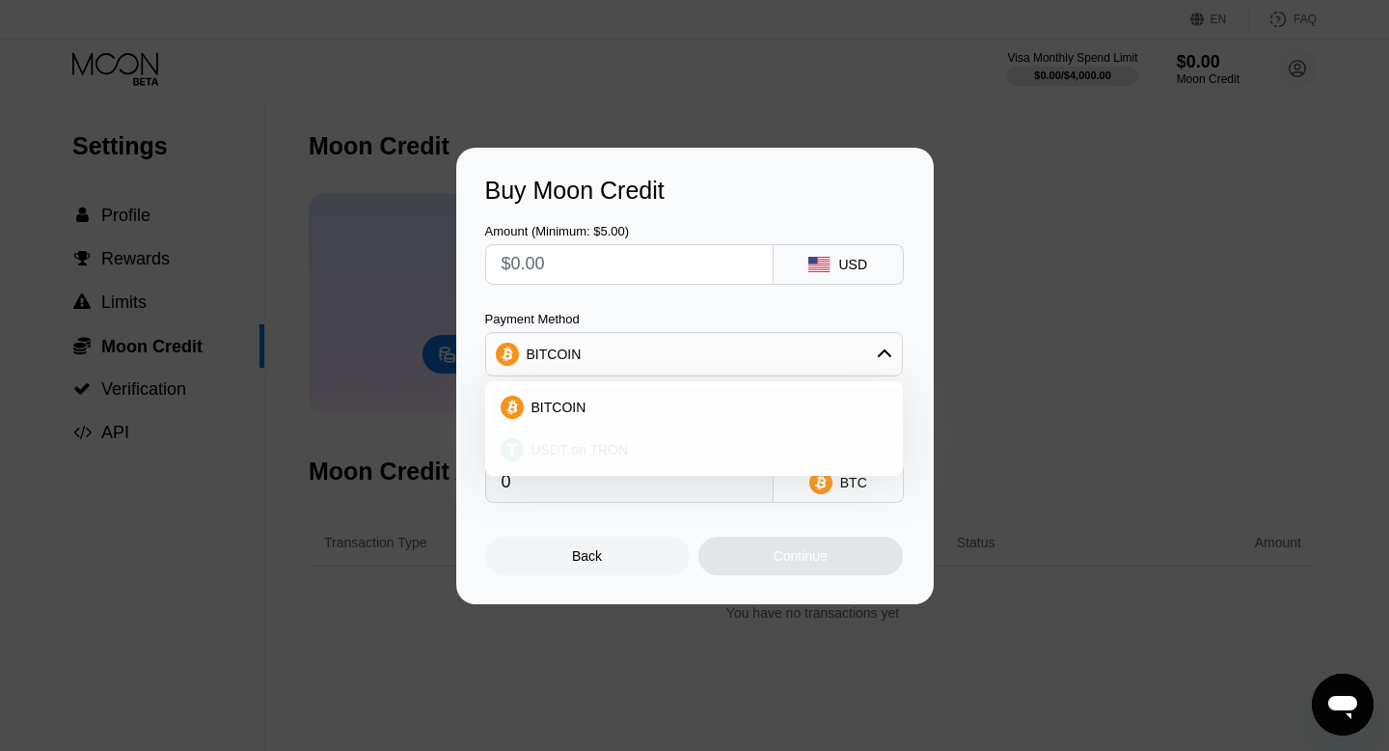
click at [719, 449] on div "USDT on TRON" at bounding box center [706, 449] width 364 height 15
type input "0.00"
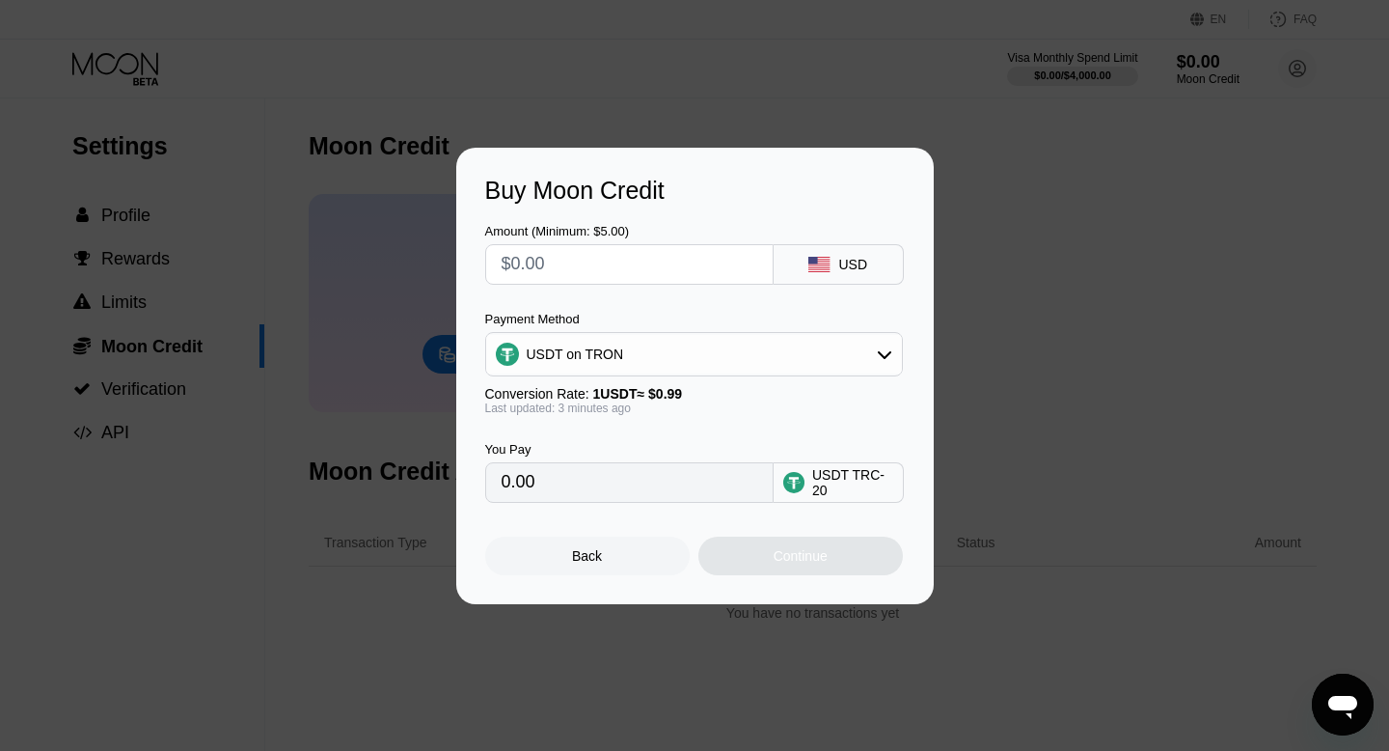
click at [970, 320] on div "Buy Moon Credit Amount (Minimum: $5.00) USD Payment Method USDT on TRON Convers…" at bounding box center [694, 376] width 1389 height 456
click at [625, 549] on div "Back" at bounding box center [587, 555] width 205 height 39
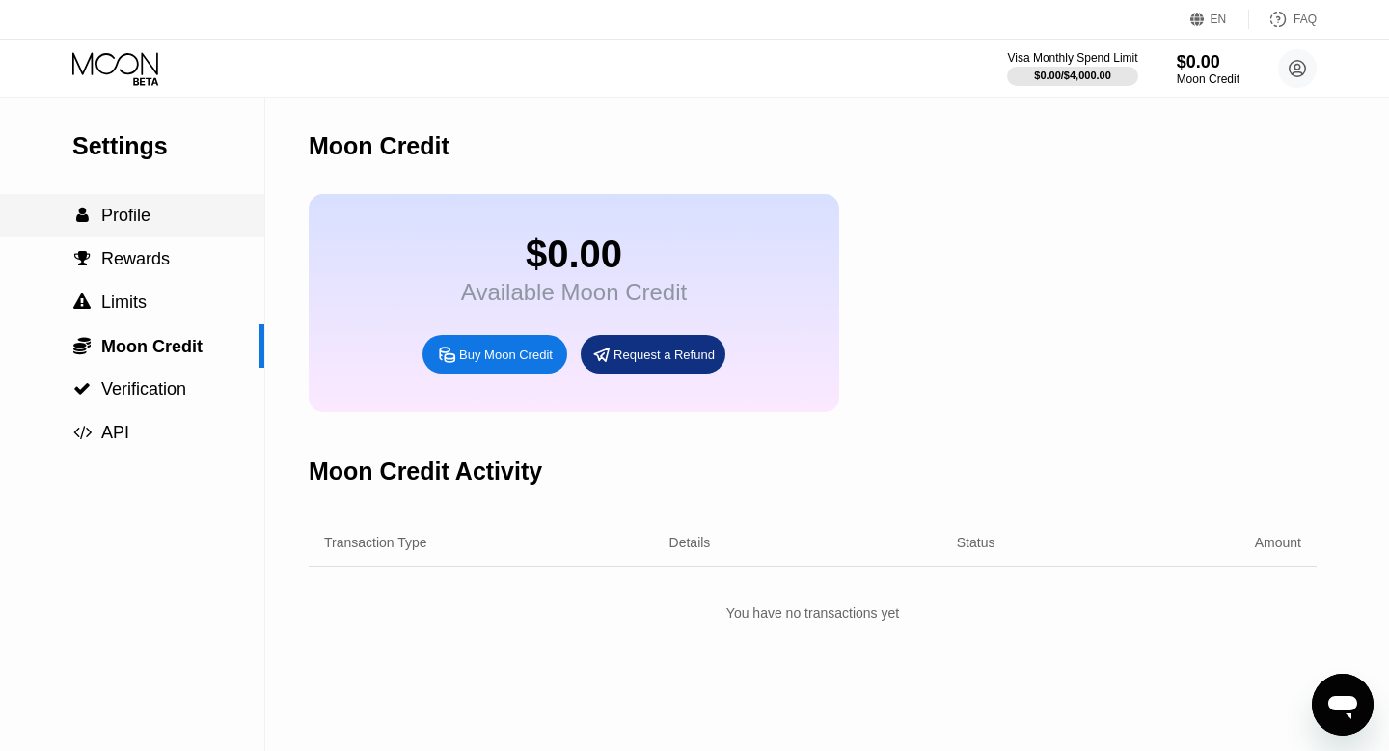
click at [132, 231] on div " Profile" at bounding box center [132, 215] width 264 height 43
